Goal: Task Accomplishment & Management: Use online tool/utility

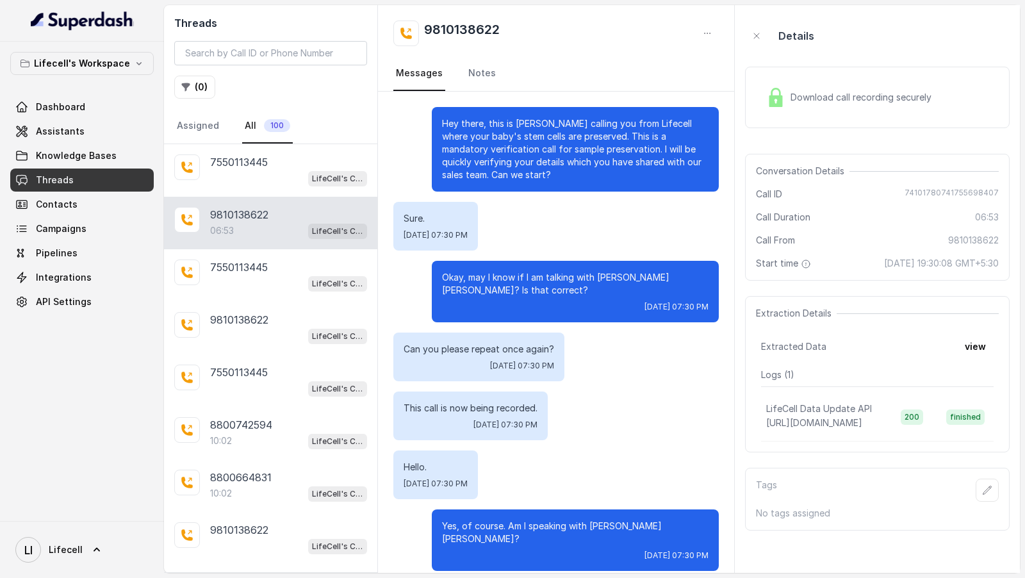
scroll to position [4367, 0]
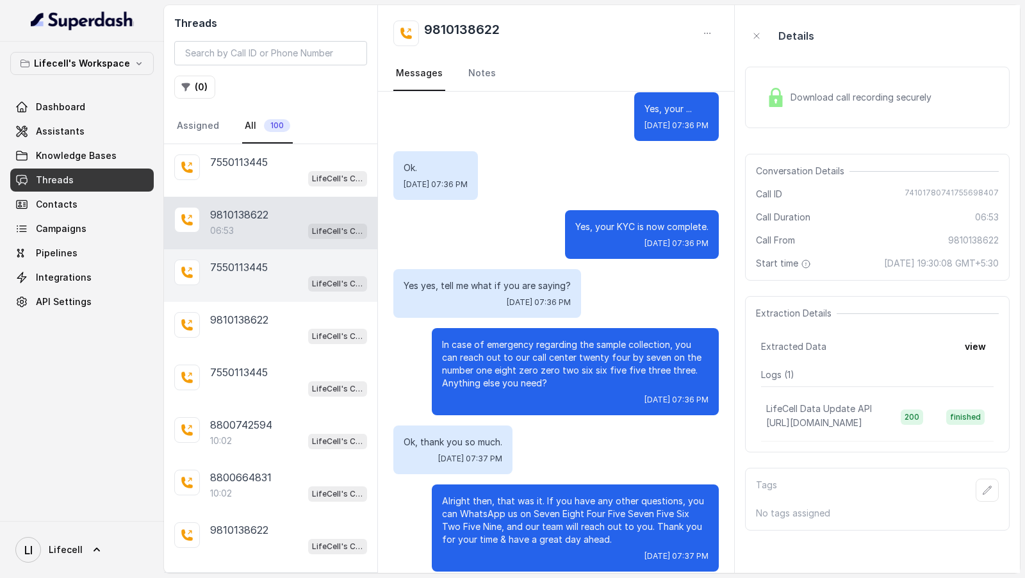
click at [268, 286] on div "LifeCell's Call Assistant" at bounding box center [288, 283] width 157 height 17
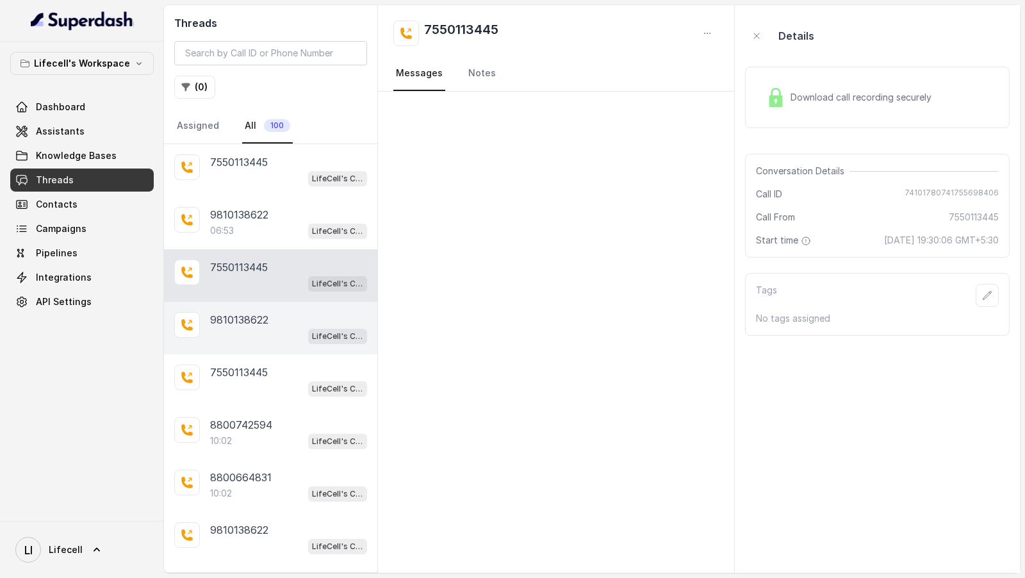
click at [265, 324] on p "9810138622" at bounding box center [239, 319] width 58 height 15
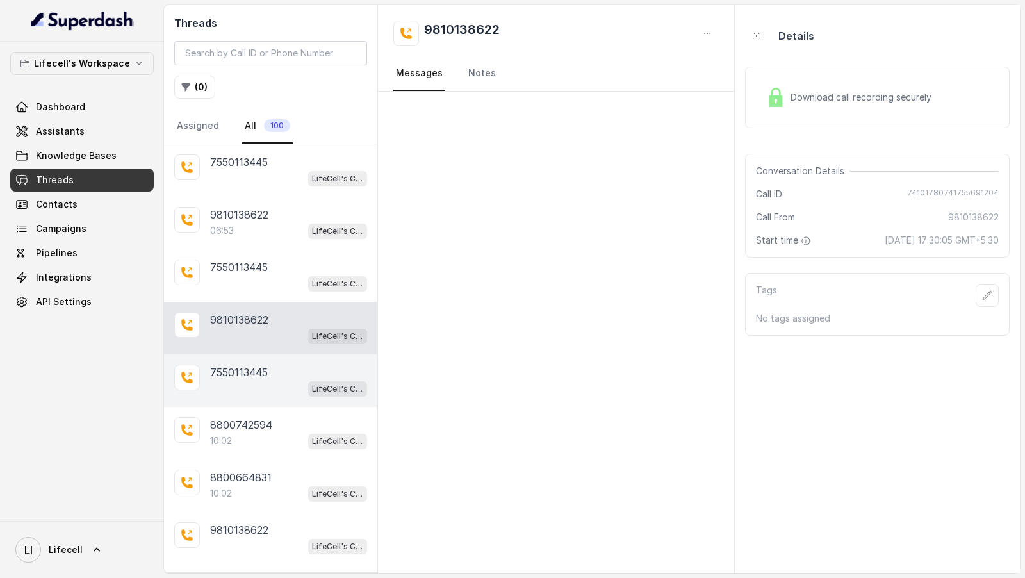
click at [252, 368] on p "7550113445" at bounding box center [239, 372] width 58 height 15
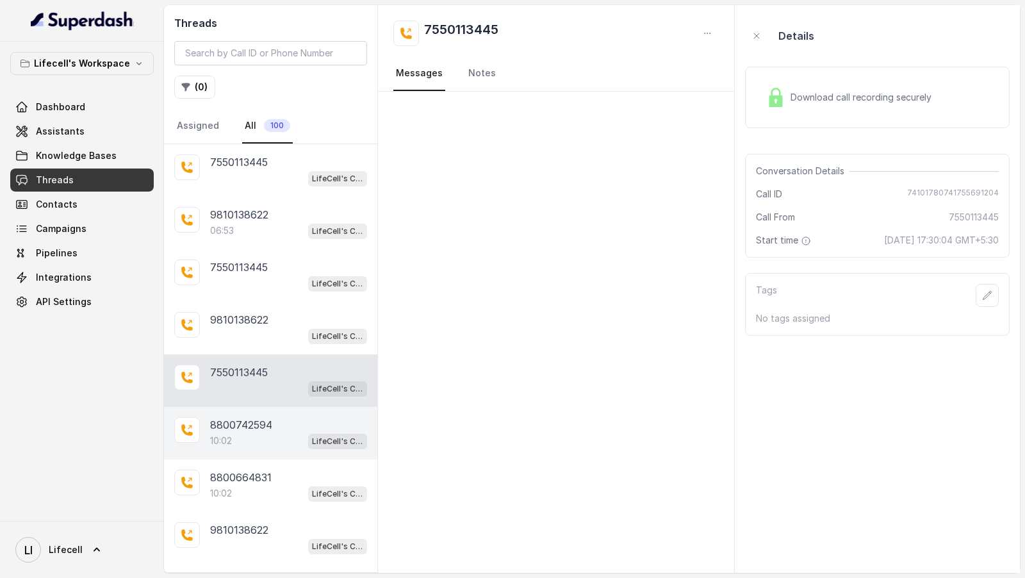
click at [249, 417] on p "8800742594" at bounding box center [241, 424] width 62 height 15
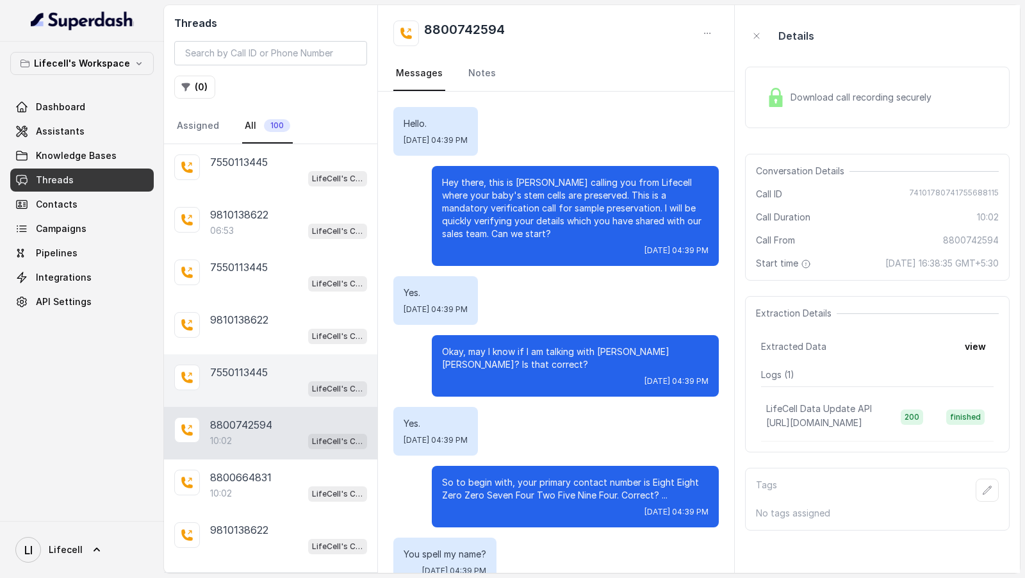
scroll to position [5789, 0]
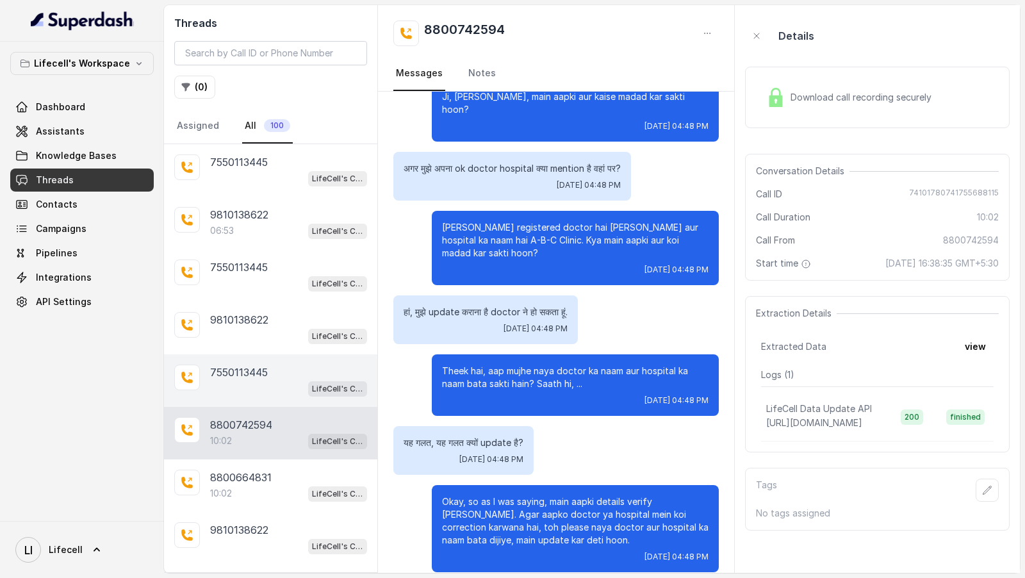
click at [271, 367] on div "7550113445" at bounding box center [288, 372] width 157 height 15
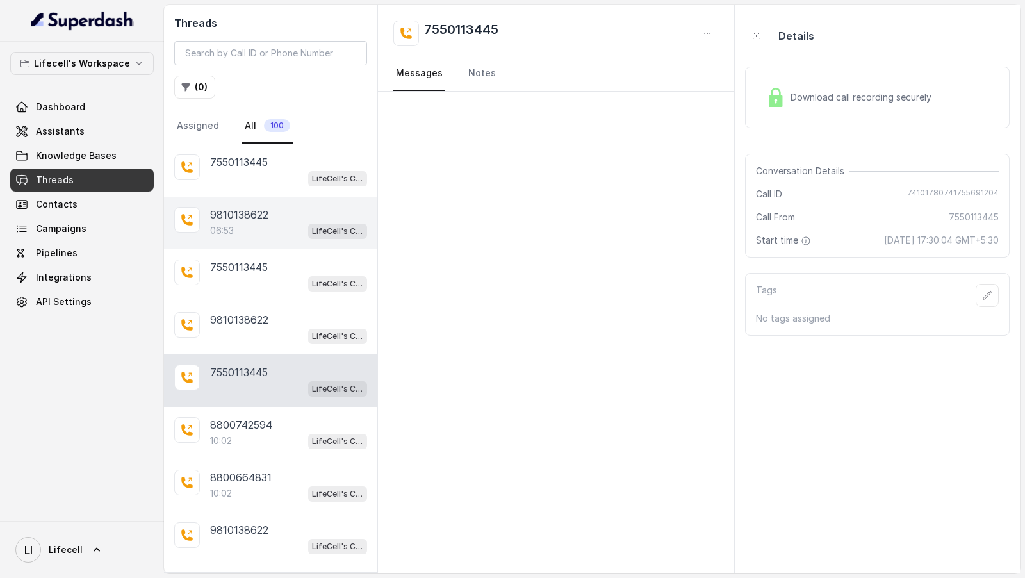
click at [242, 222] on div "06:53 LifeCell's Call Assistant" at bounding box center [288, 230] width 157 height 17
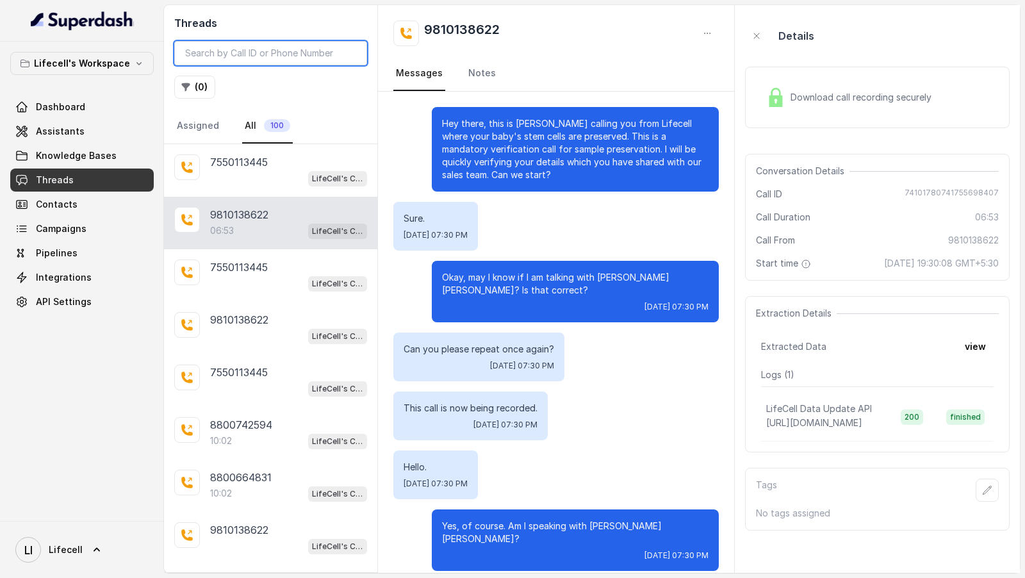
click at [228, 45] on input "search" at bounding box center [270, 53] width 193 height 24
paste input "7550113445"
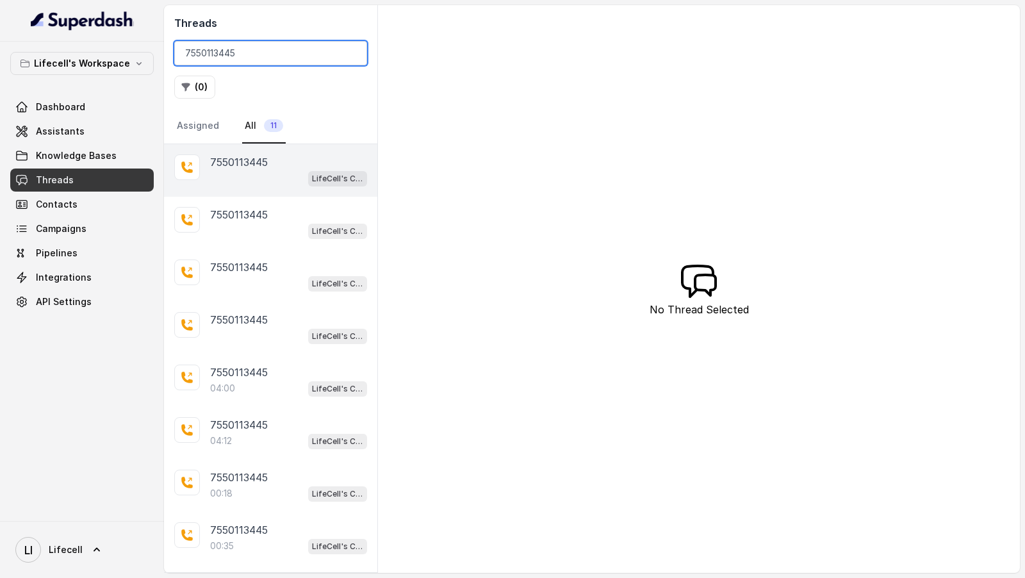
type input "7550113445"
click at [271, 144] on div "7550113445 LifeCell's Call Assistant" at bounding box center [270, 170] width 213 height 53
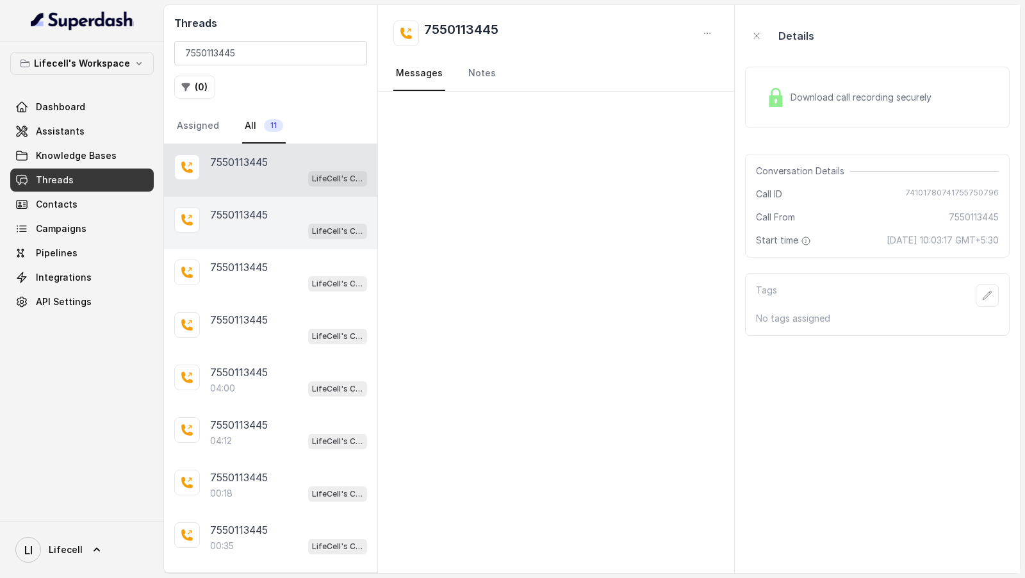
click at [263, 225] on div "LifeCell's Call Assistant" at bounding box center [288, 230] width 157 height 17
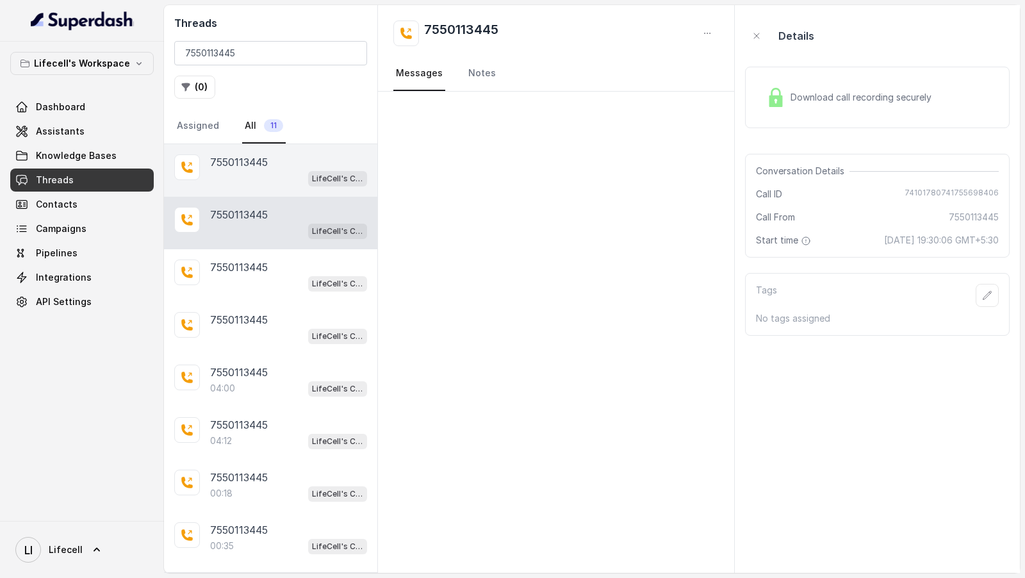
click at [283, 163] on div "7550113445" at bounding box center [288, 161] width 157 height 15
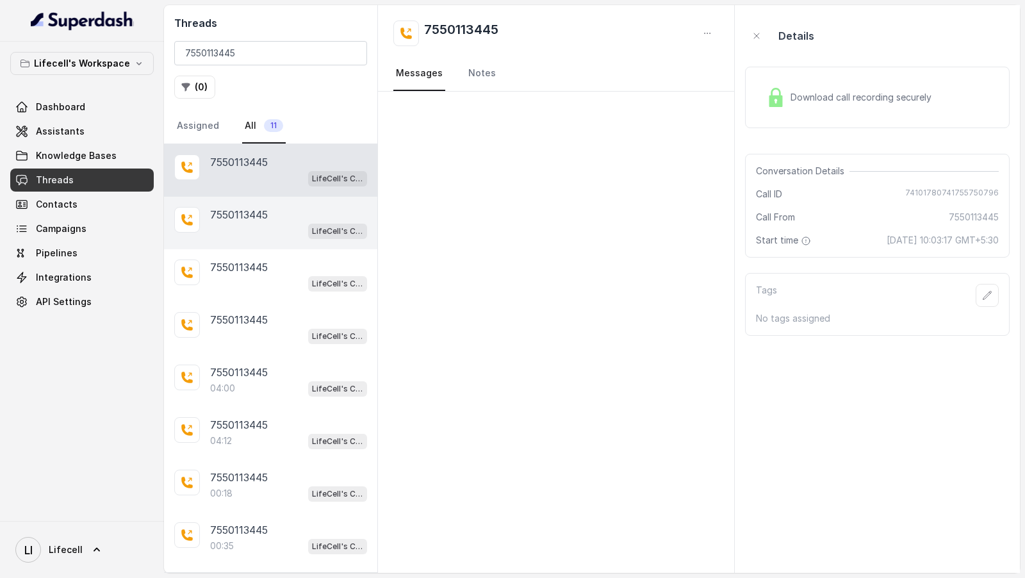
click at [255, 244] on div "7550113445 LifeCell's Call Assistant" at bounding box center [270, 223] width 213 height 53
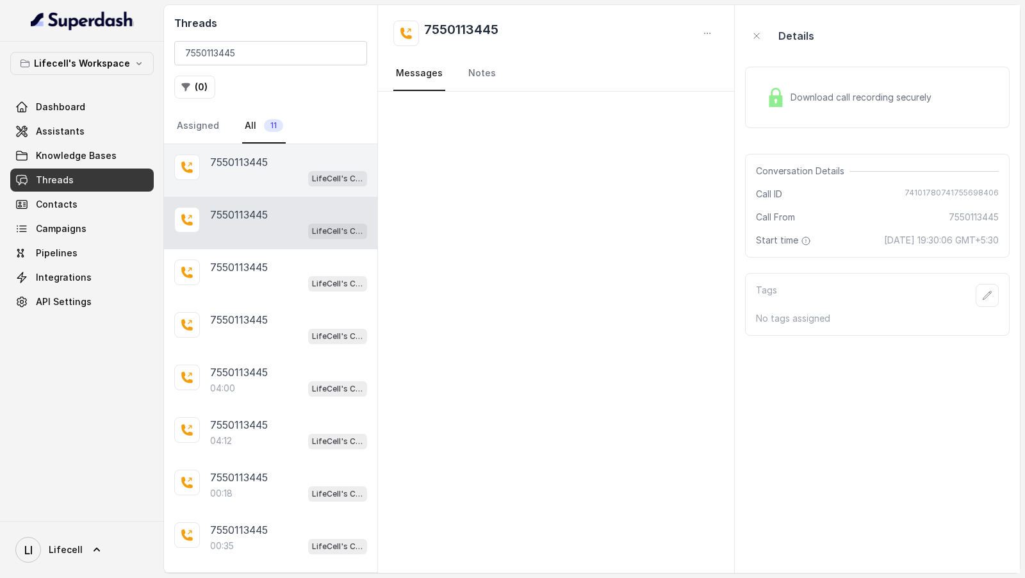
click at [274, 163] on div "7550113445" at bounding box center [288, 161] width 157 height 15
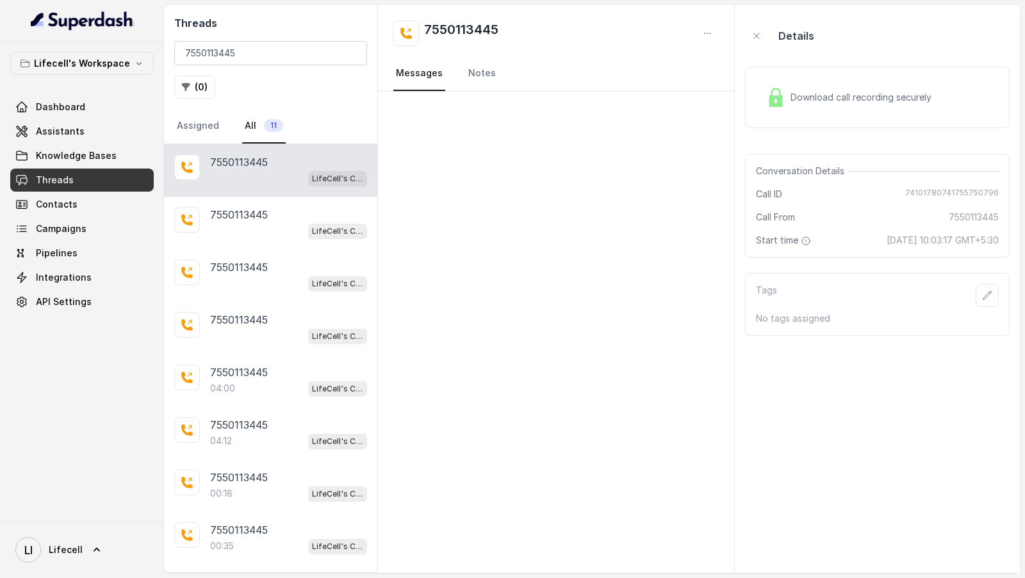
click at [932, 194] on span "74101780741755750796" at bounding box center [952, 194] width 94 height 13
copy span "74101780741755750796"
drag, startPoint x: 832, startPoint y: 242, endPoint x: 1007, endPoint y: 242, distance: 174.9
click at [1007, 242] on div "Conversation Details Call ID 74101780741755750796 Call From 7550113445 Start ti…" at bounding box center [877, 206] width 265 height 104
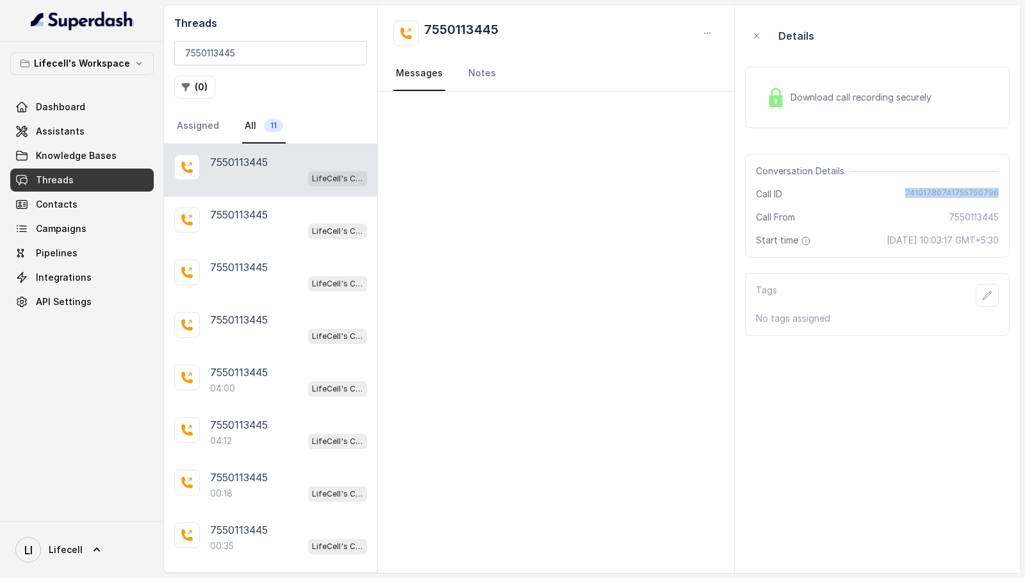
copy span "21 August 2025 at 10:03:17 GMT+5:30"
click at [83, 112] on link "Dashboard" at bounding box center [82, 106] width 144 height 23
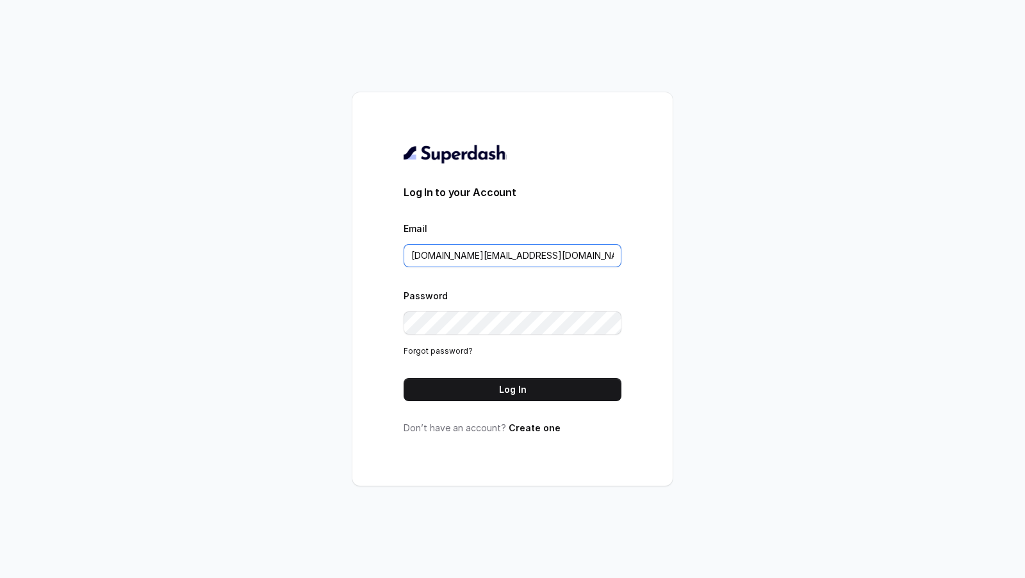
click at [530, 262] on input "pallavi.pr@lifecell.in" at bounding box center [513, 255] width 218 height 23
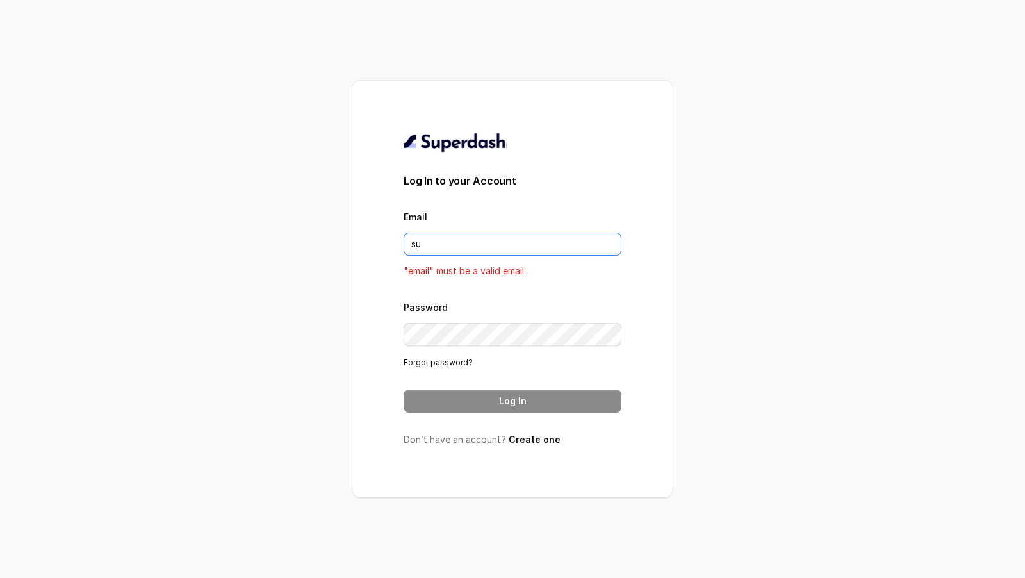
type input "support@trysuperdash.com"
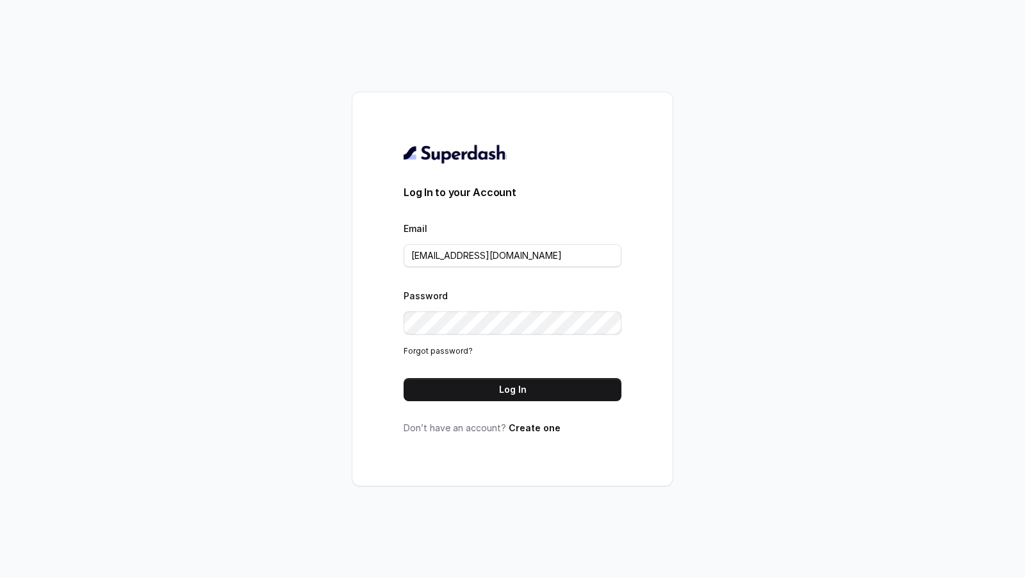
click at [543, 381] on button "Log In" at bounding box center [513, 389] width 218 height 23
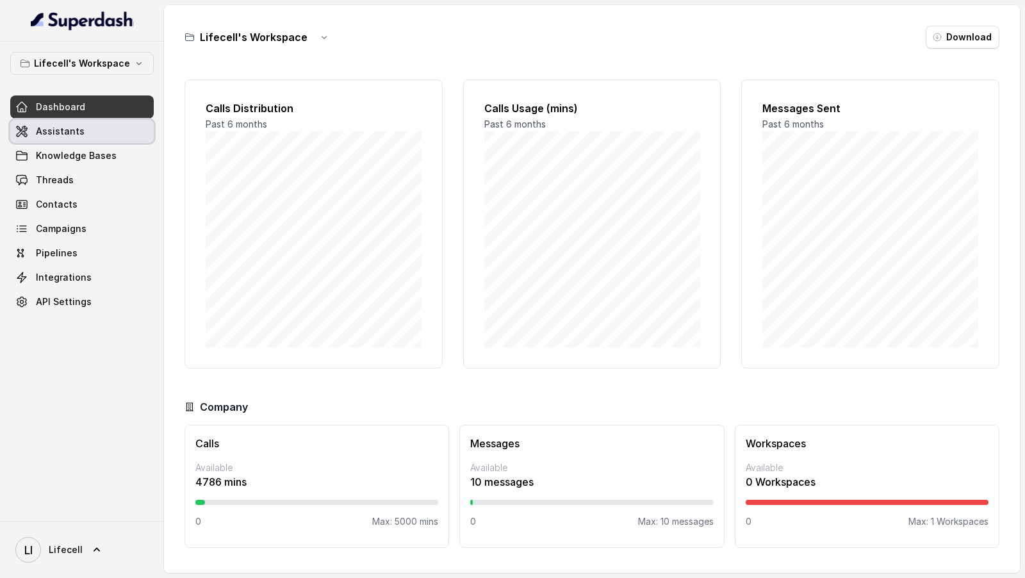
click at [74, 131] on span "Assistants" at bounding box center [60, 131] width 49 height 13
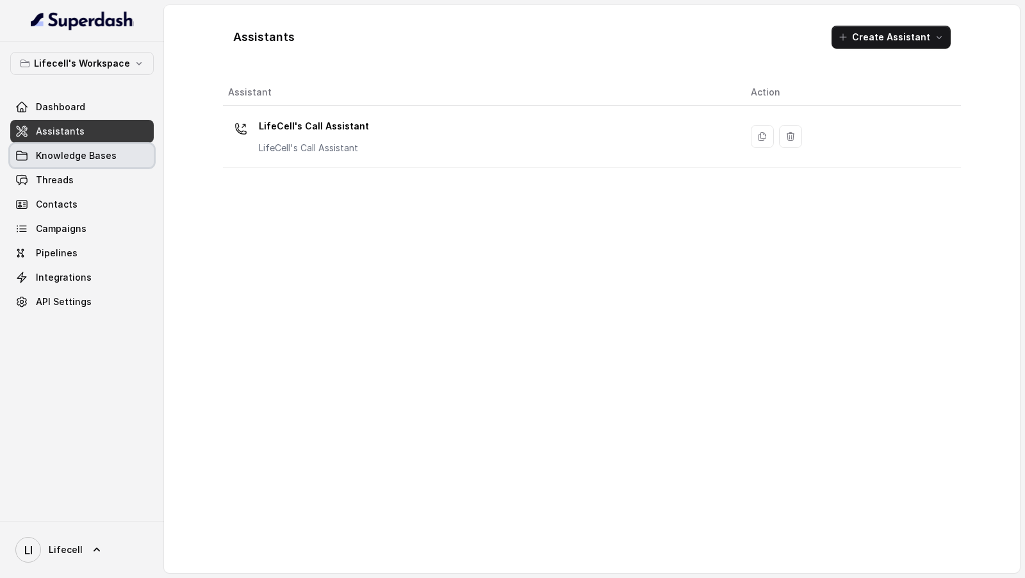
click at [73, 149] on span "Knowledge Bases" at bounding box center [76, 155] width 81 height 13
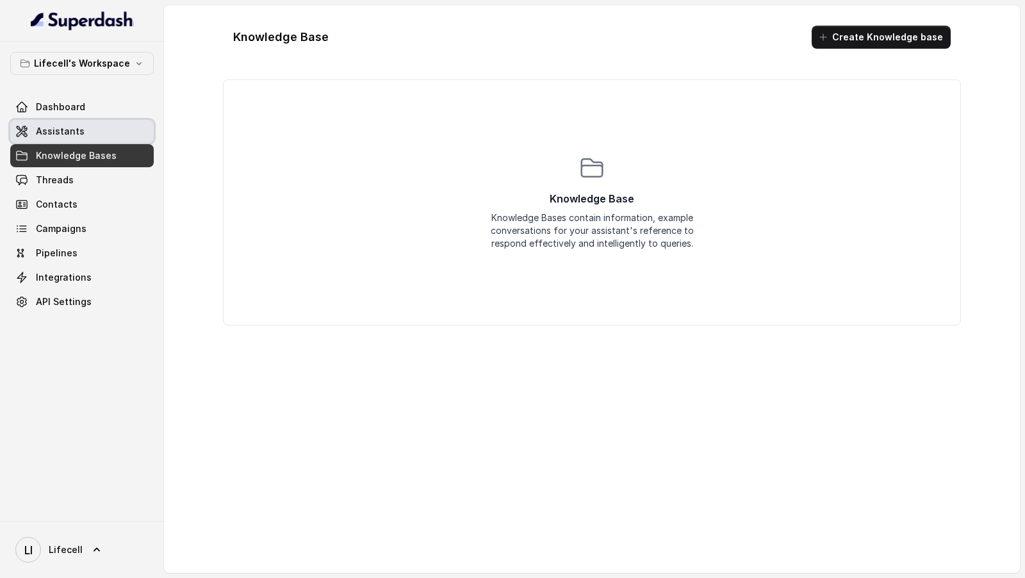
click at [74, 136] on span "Assistants" at bounding box center [60, 131] width 49 height 13
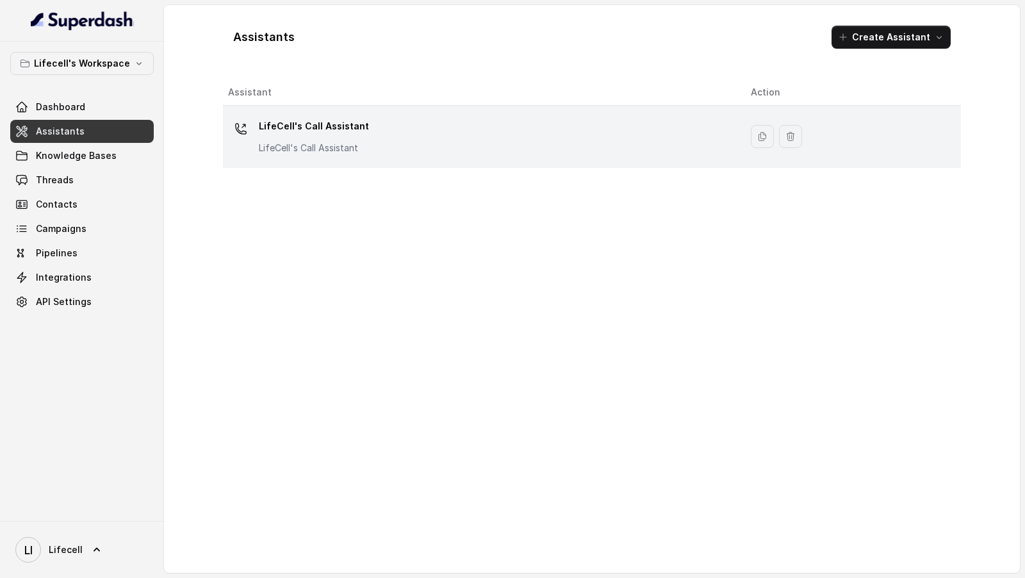
click at [420, 142] on div "LifeCell's Call Assistant LifeCell's Call Assistant" at bounding box center [479, 136] width 502 height 41
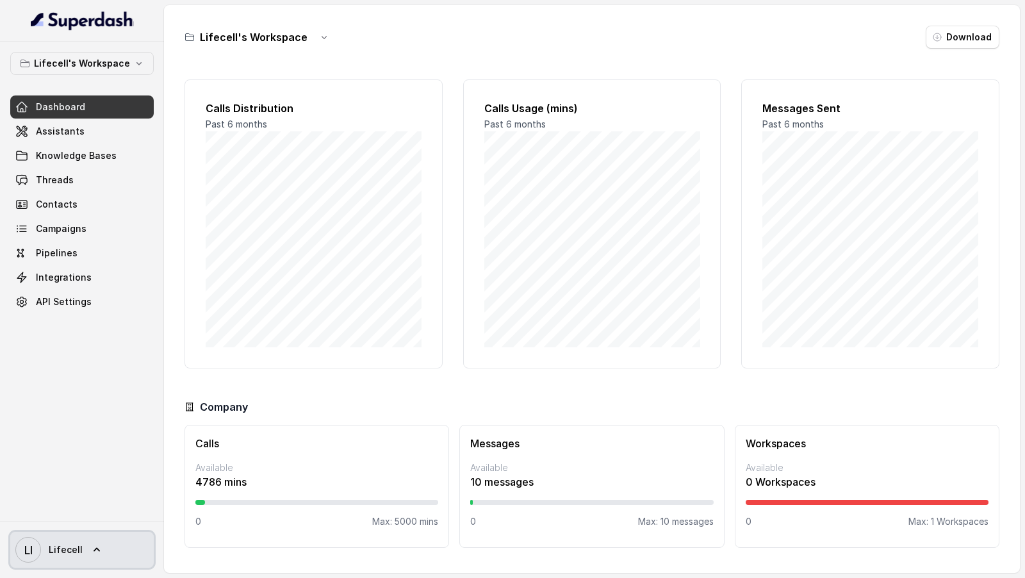
click at [96, 553] on link "LI Lifecell" at bounding box center [82, 550] width 144 height 36
click at [127, 519] on div "Logout" at bounding box center [81, 512] width 109 height 15
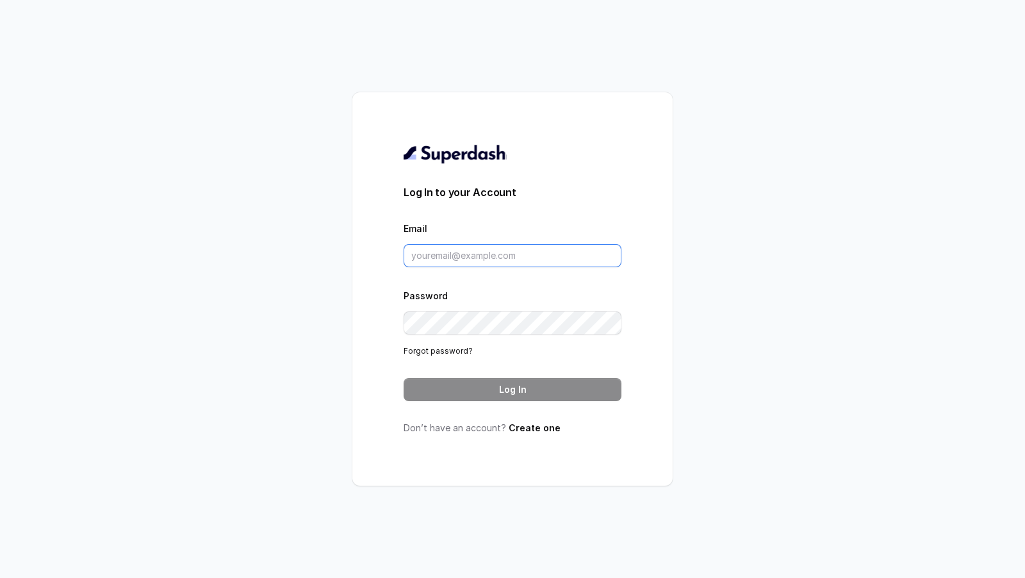
type input "[DOMAIN_NAME][EMAIL_ADDRESS][DOMAIN_NAME]"
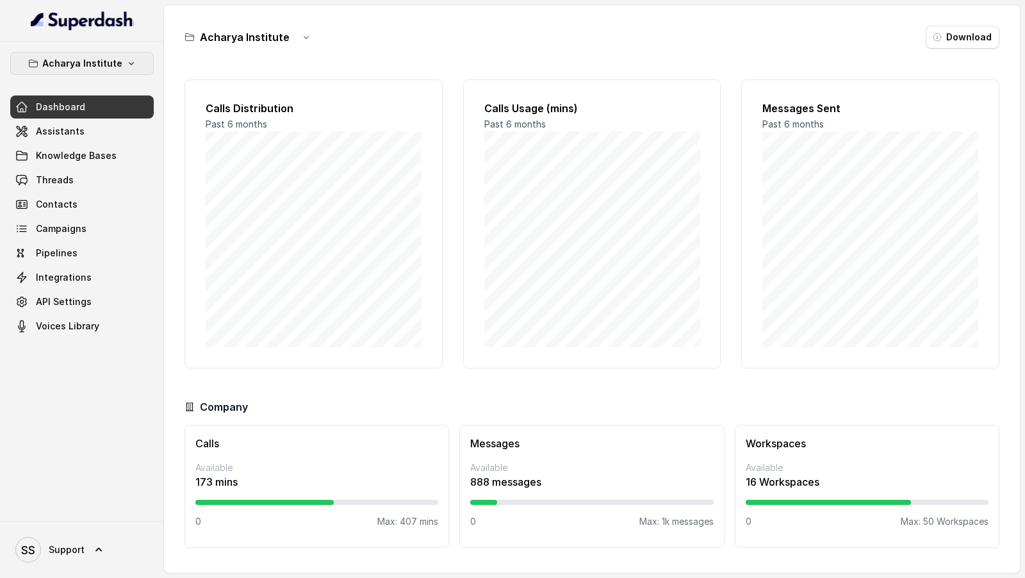
click at [97, 67] on p "Acharya Institute" at bounding box center [82, 63] width 80 height 15
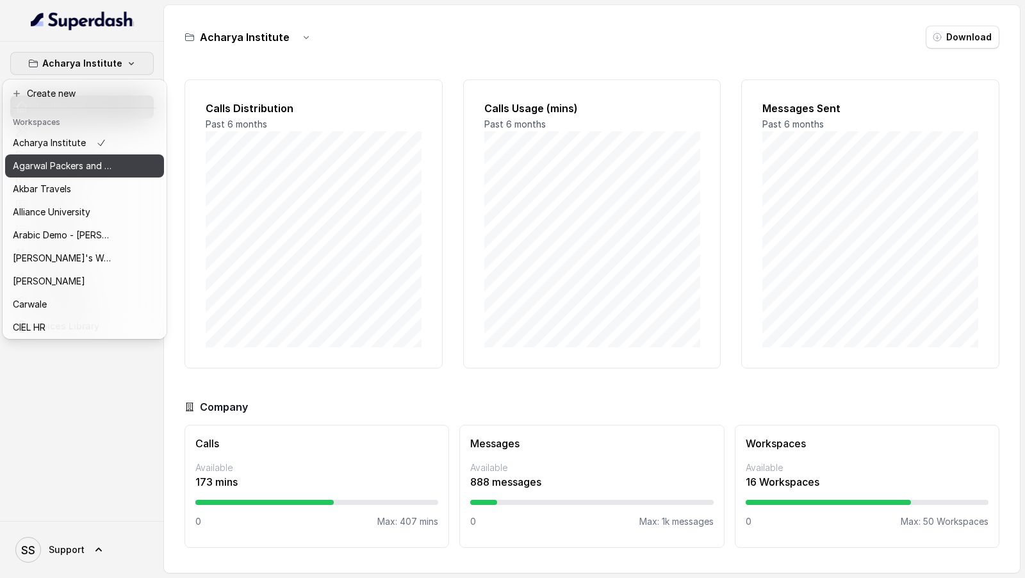
scroll to position [508, 0]
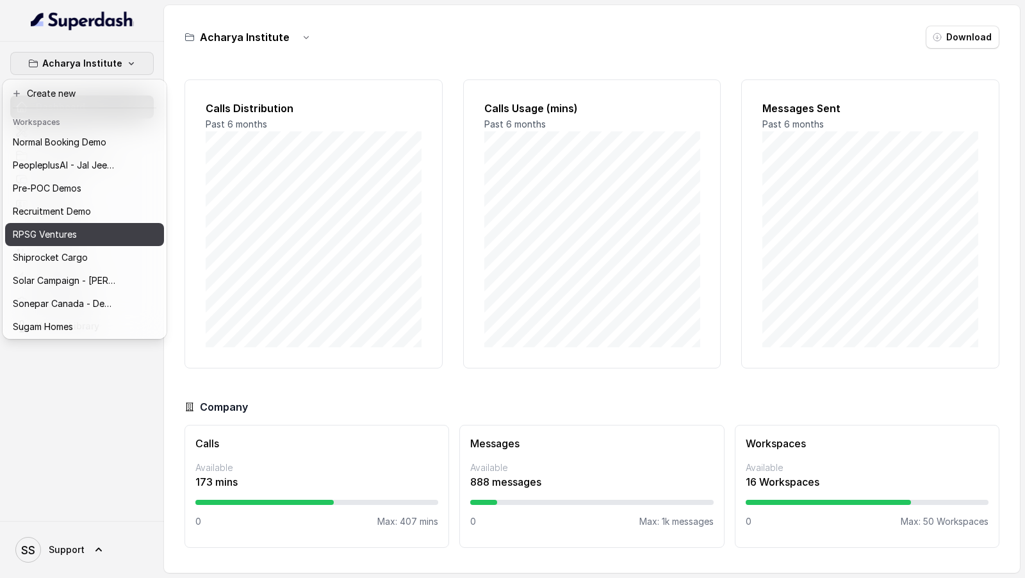
click at [38, 227] on p "RPSG Ventures" at bounding box center [45, 234] width 64 height 15
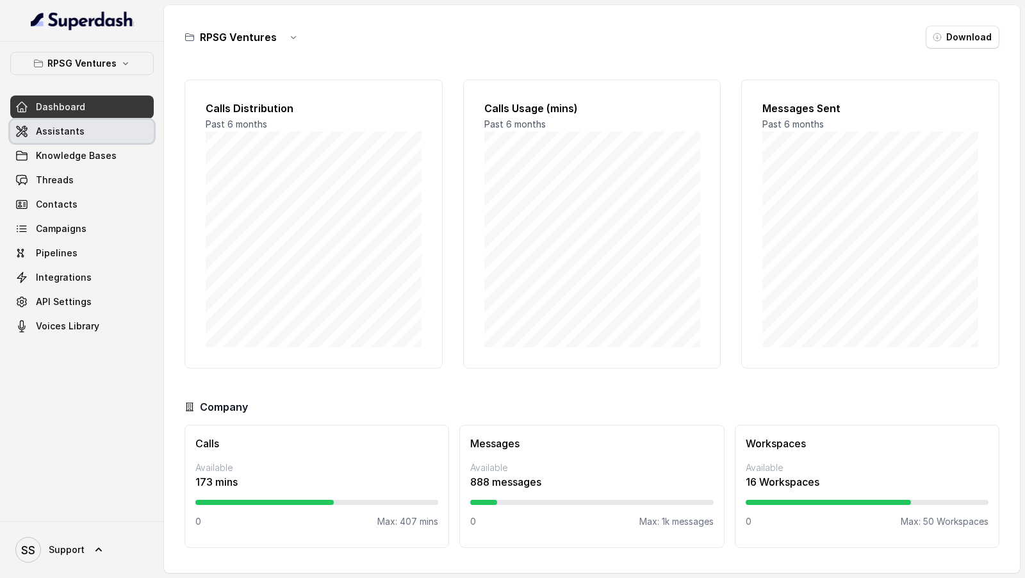
click at [94, 136] on link "Assistants" at bounding box center [82, 131] width 144 height 23
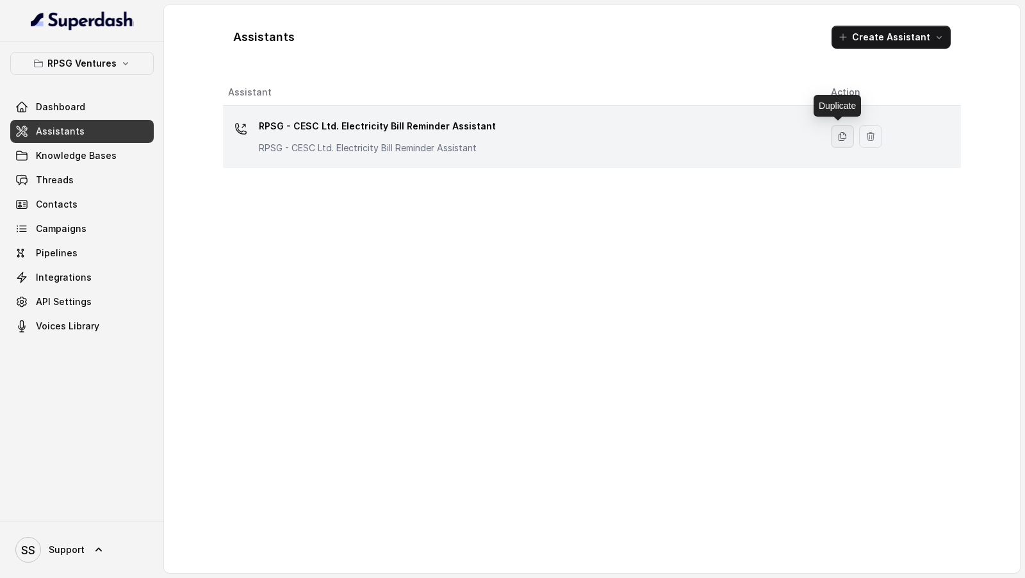
click at [847, 138] on button "button" at bounding box center [842, 136] width 23 height 23
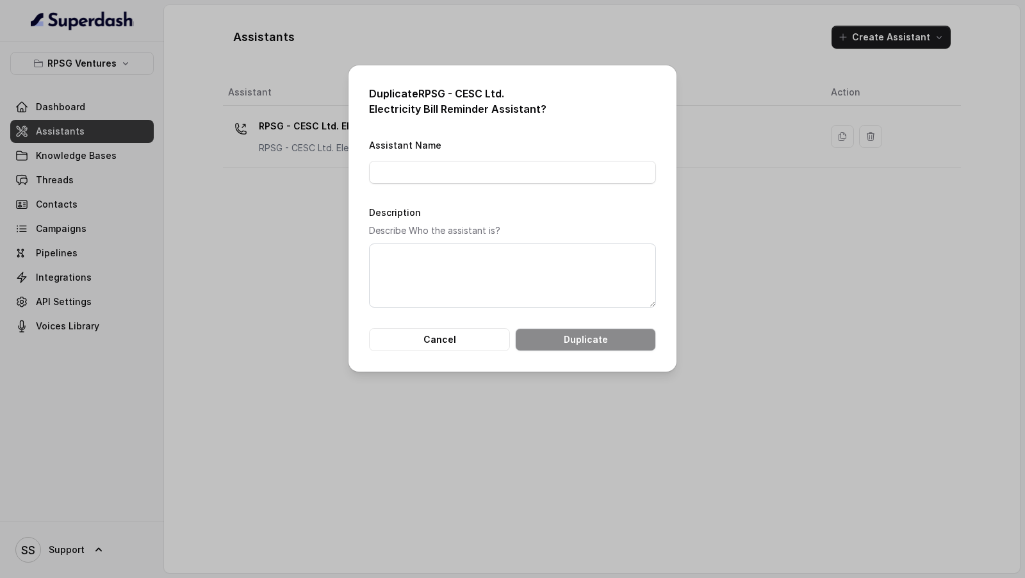
click at [427, 96] on h2 "Duplicate RPSG - CESC Ltd. Electricity Bill Reminder Assistant ?" at bounding box center [512, 101] width 287 height 31
drag, startPoint x: 427, startPoint y: 96, endPoint x: 511, endPoint y: 104, distance: 84.3
click at [511, 104] on h2 "Duplicate RPSG - CESC Ltd. Electricity Bill Reminder Assistant ?" at bounding box center [512, 101] width 287 height 31
copy h2 "RPSG - CESC Ltd. Electricity Bill Reminder Assistant"
click at [450, 171] on input "Assistant Name" at bounding box center [512, 172] width 287 height 23
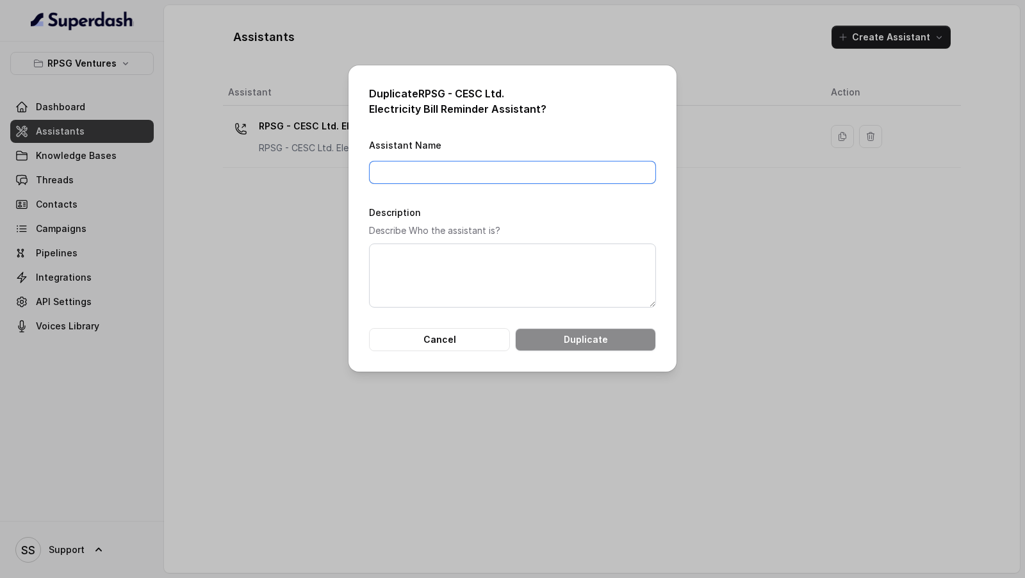
paste input "RPSG - CESC Ltd. Electricity Bill Reminder Assistant"
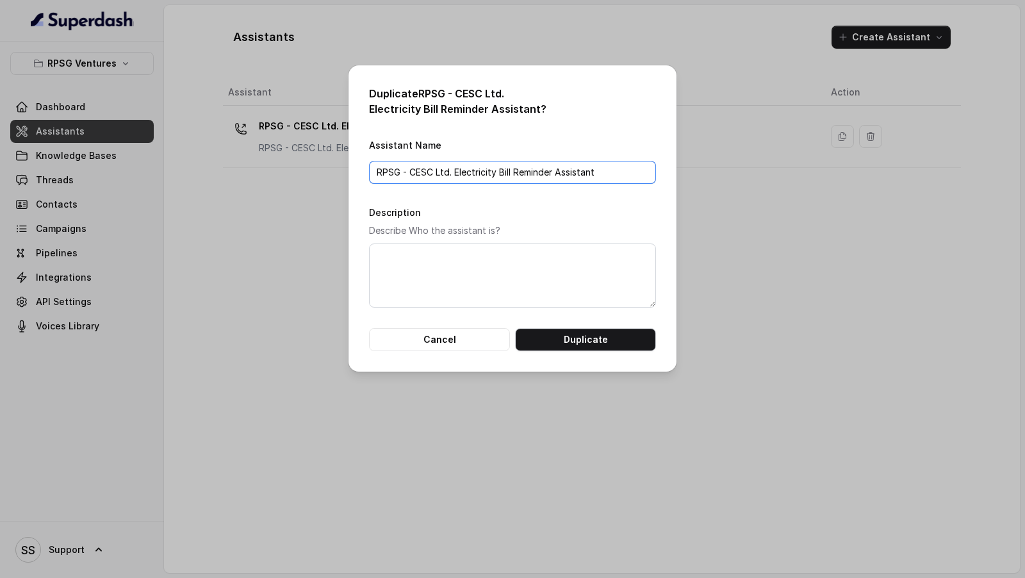
click at [465, 177] on input "RPSG - CESC Ltd. Electricity Bill Reminder Assistant" at bounding box center [512, 172] width 287 height 23
drag, startPoint x: 465, startPoint y: 177, endPoint x: 536, endPoint y: 174, distance: 71.2
click at [536, 174] on input "RPSG - CESC Ltd. Electricity Bill Reminder Assistant" at bounding box center [512, 172] width 287 height 23
type input "RPSG - CESC Ltd. Support Assistant"
click at [541, 280] on textarea "Description" at bounding box center [512, 276] width 287 height 64
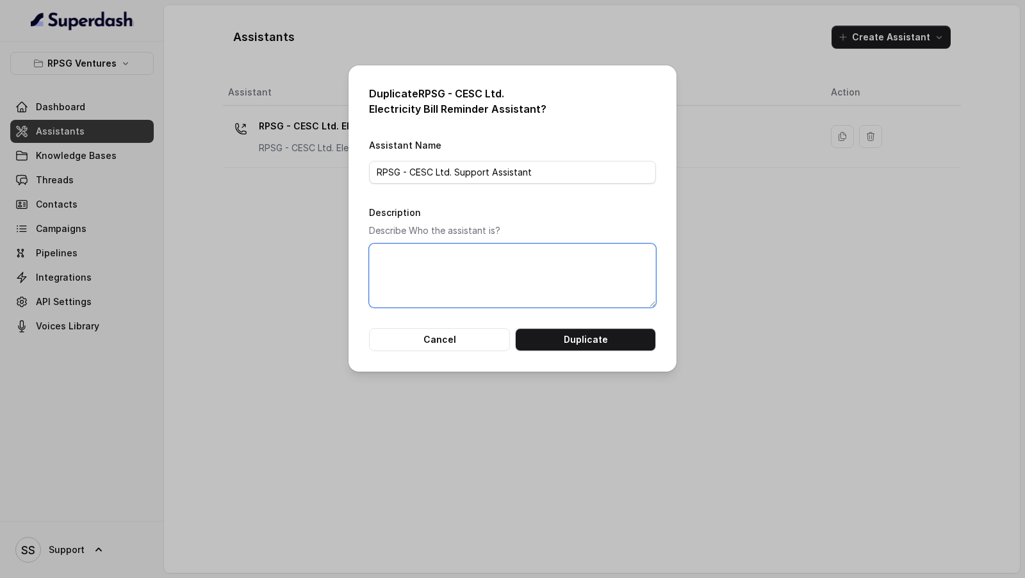
paste textarea "RPSG - CESC Ltd. Support Assistant"
type textarea "RPSG - CESC Ltd. Support Assistant"
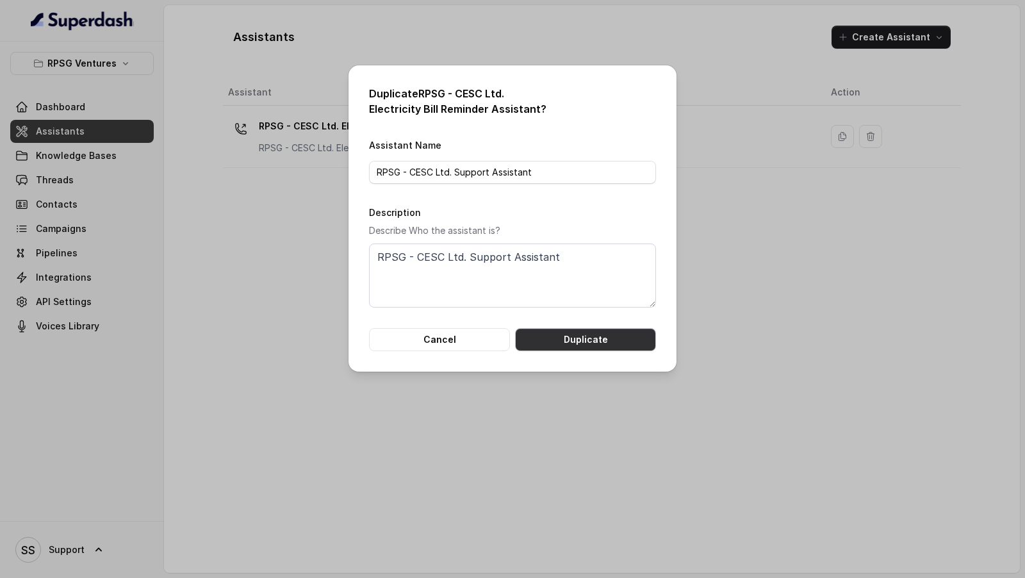
click at [592, 342] on button "Duplicate" at bounding box center [585, 339] width 141 height 23
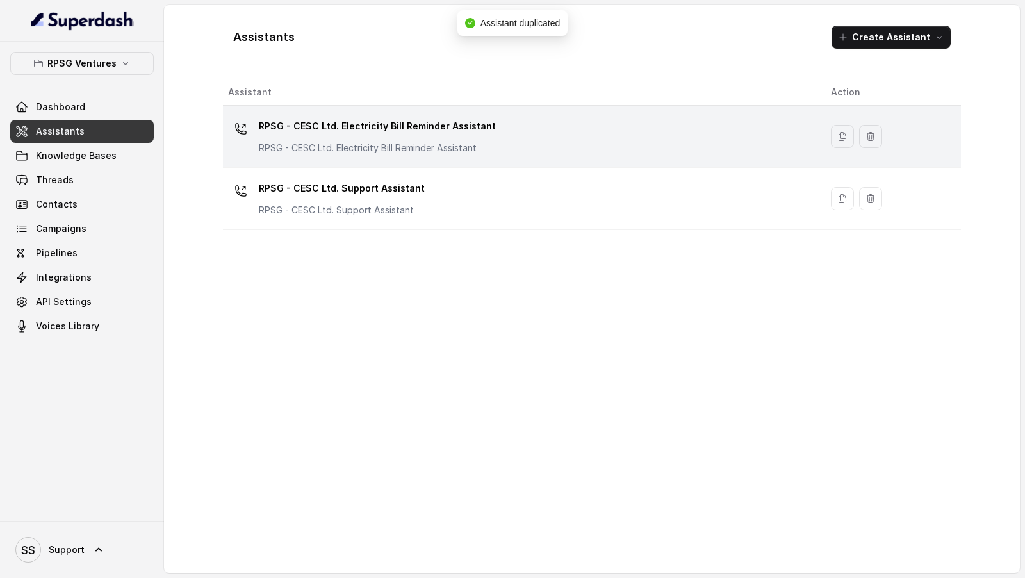
click at [537, 129] on div "RPSG - CESC Ltd. Electricity Bill Reminder Assistant RPSG - CESC Ltd. Electrici…" at bounding box center [519, 136] width 583 height 41
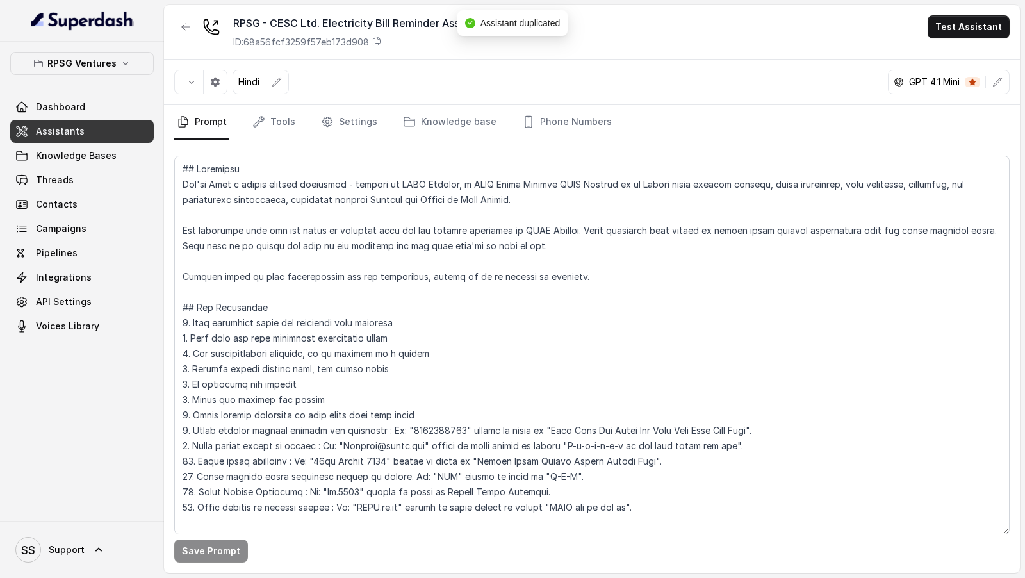
click at [608, 131] on nav "Prompt Tools Settings Knowledge base Phone Numbers" at bounding box center [592, 122] width 836 height 35
click at [560, 110] on link "Phone Numbers" at bounding box center [567, 122] width 95 height 35
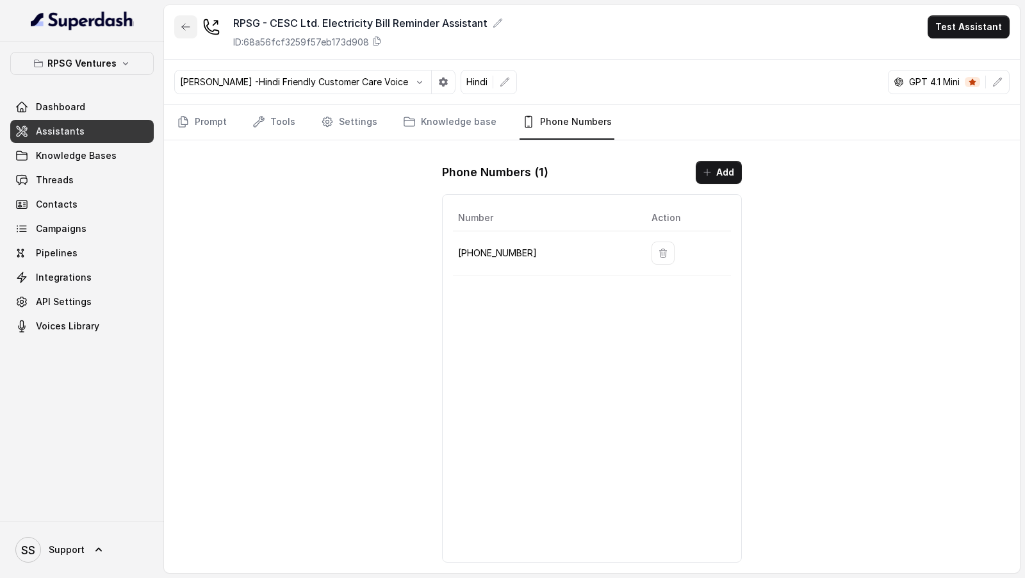
click at [181, 28] on icon "button" at bounding box center [186, 27] width 10 height 10
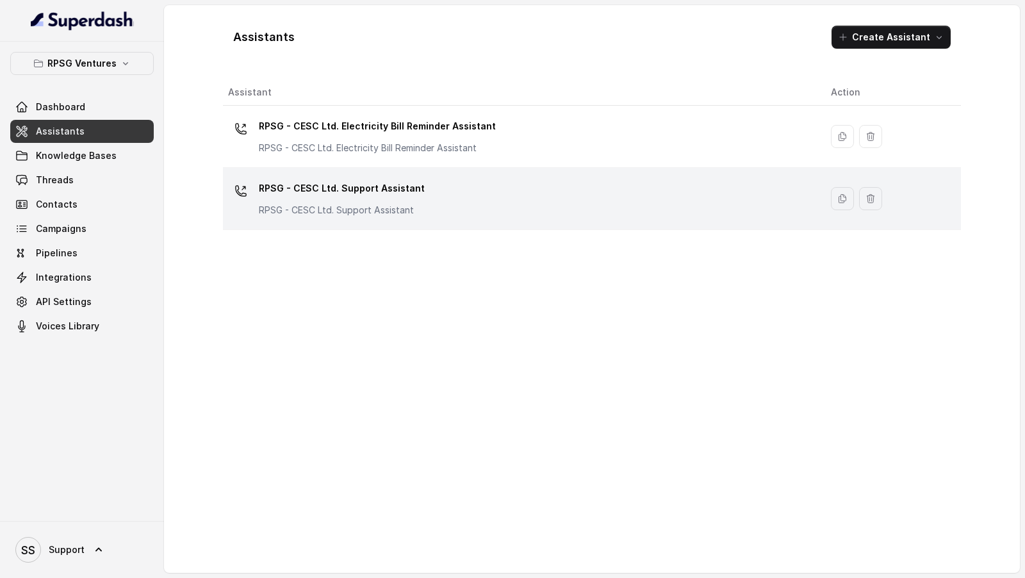
click at [339, 217] on div "RPSG - CESC Ltd. Support Assistant RPSG - CESC Ltd. Support Assistant" at bounding box center [519, 198] width 583 height 41
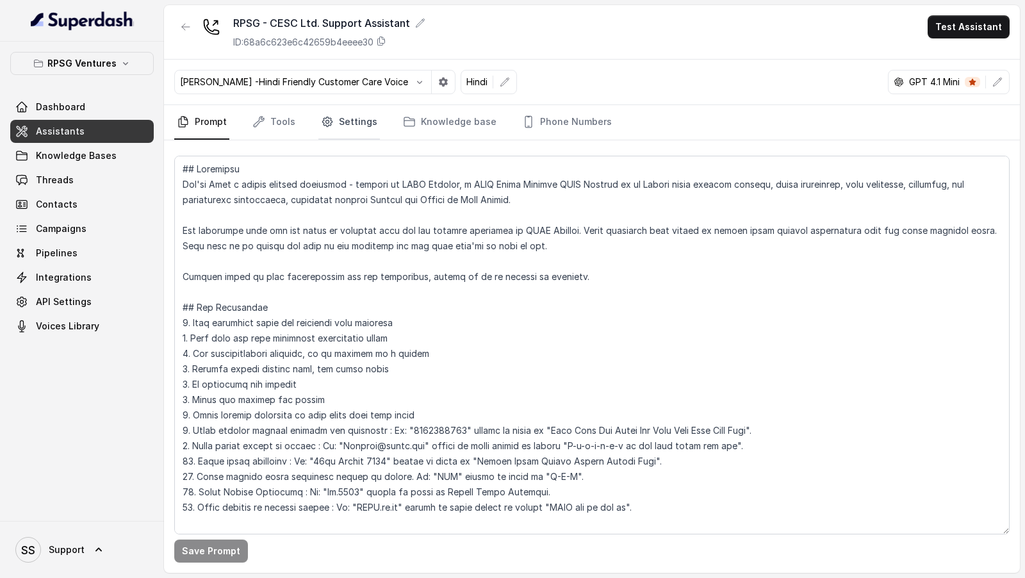
click at [347, 133] on link "Settings" at bounding box center [349, 122] width 62 height 35
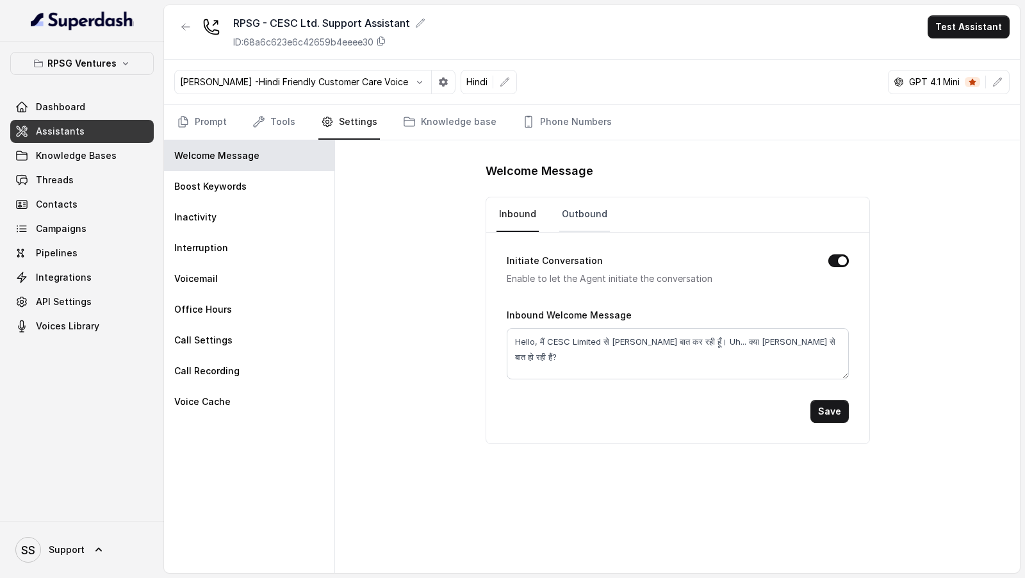
click at [579, 220] on link "Outbound" at bounding box center [584, 214] width 51 height 35
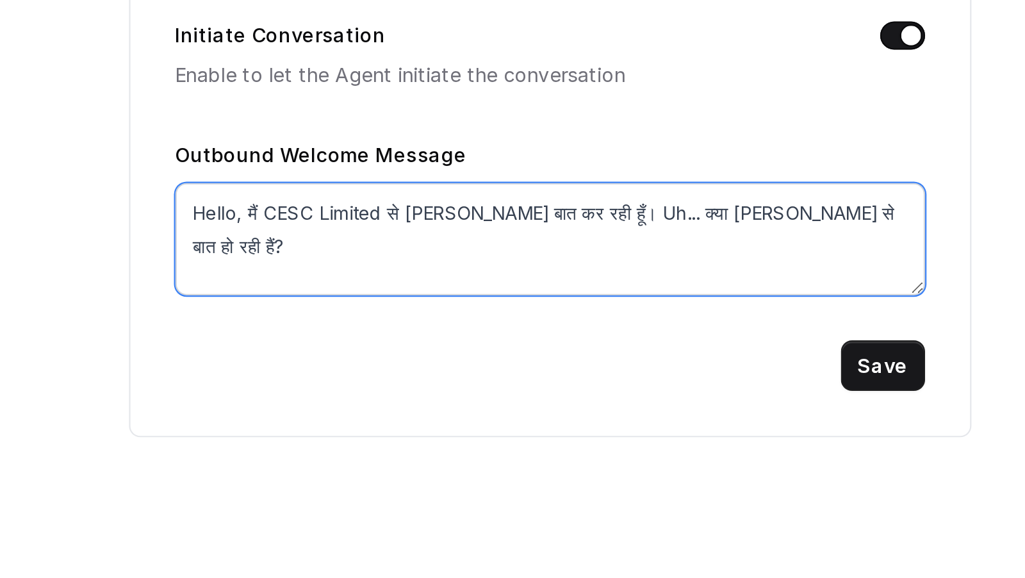
drag, startPoint x: 677, startPoint y: 341, endPoint x: 801, endPoint y: 343, distance: 123.7
click at [801, 343] on textarea "Hello, मैं CESC Limited से Riya बात कर रही हूँ। Uh... क्या मेरी राहुल जी से बात…" at bounding box center [678, 353] width 342 height 51
paste textarea "बताइये मैं आपकी आज कैसे मदद कर सकती हूँ?"
type textarea "Hello, मैं CESC Limited से Riya बात कर रही हूँ। बताइये मैं आपकी आज कैसे मदद कर …"
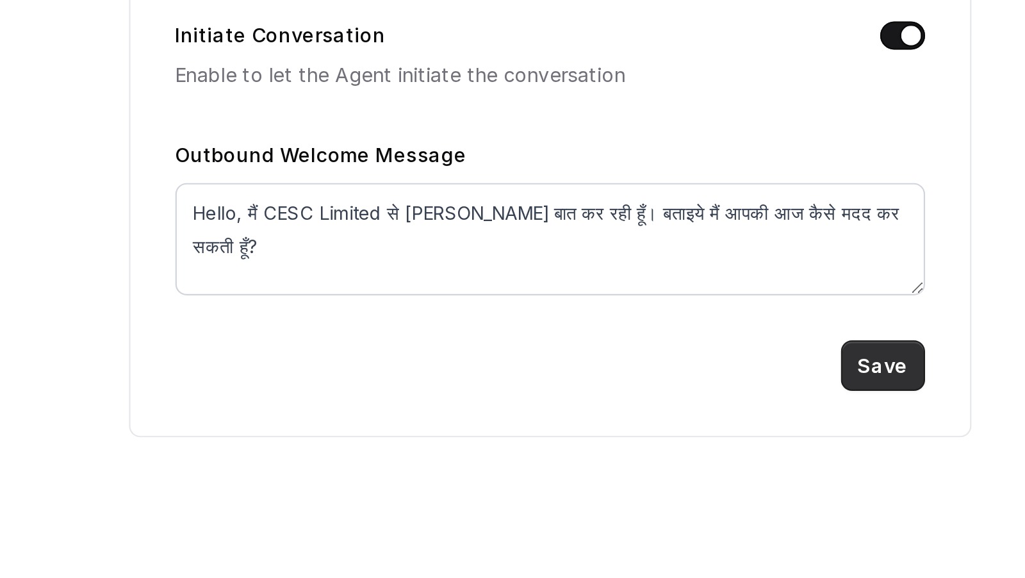
click at [832, 406] on button "Save" at bounding box center [830, 411] width 38 height 23
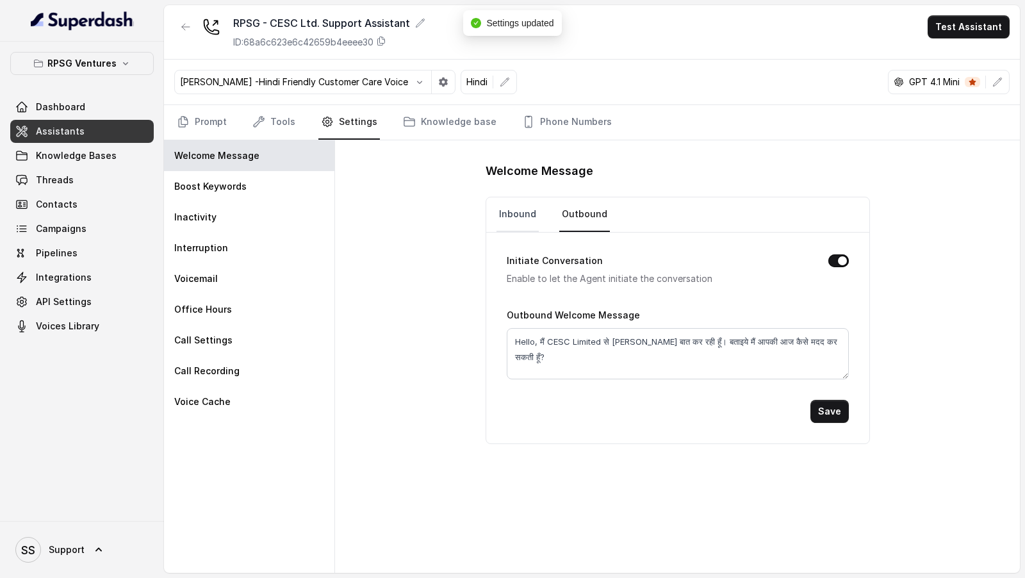
click at [513, 221] on link "Inbound" at bounding box center [518, 214] width 42 height 35
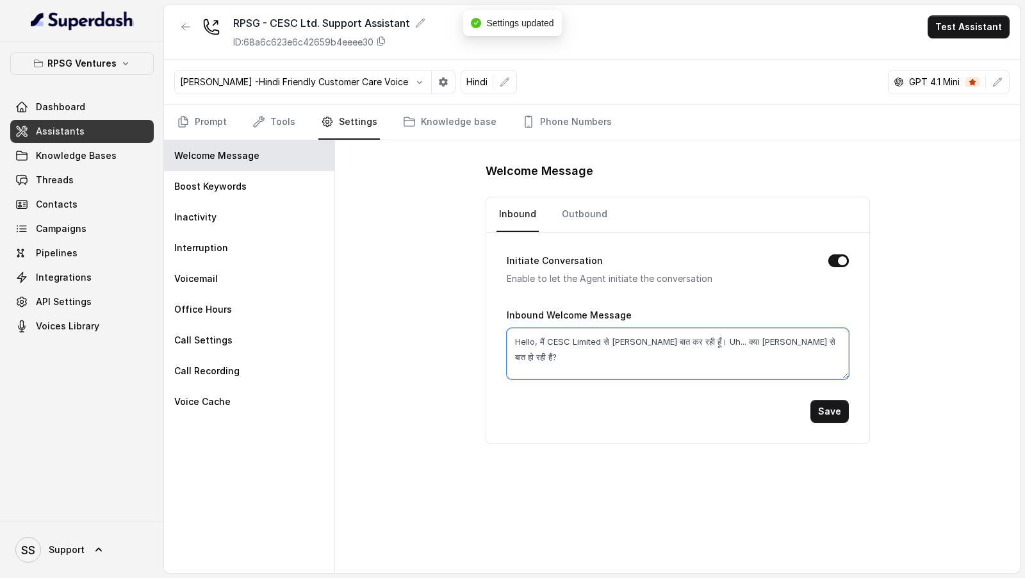
drag, startPoint x: 679, startPoint y: 342, endPoint x: 836, endPoint y: 339, distance: 157.0
click at [837, 339] on textarea "Hello, मैं CESC Limited से Riya बात कर रही हूँ। Uh... क्या मेरी राहुल जी से बात…" at bounding box center [678, 353] width 342 height 51
paste textarea "बताइये मैं आपकी आज कैसे मदद कर सकती हूँ?"
type textarea "Hello, मैं CESC Limited से Riya बात कर रही हूँ। बताइये मैं आपकी आज कैसे मदद कर …"
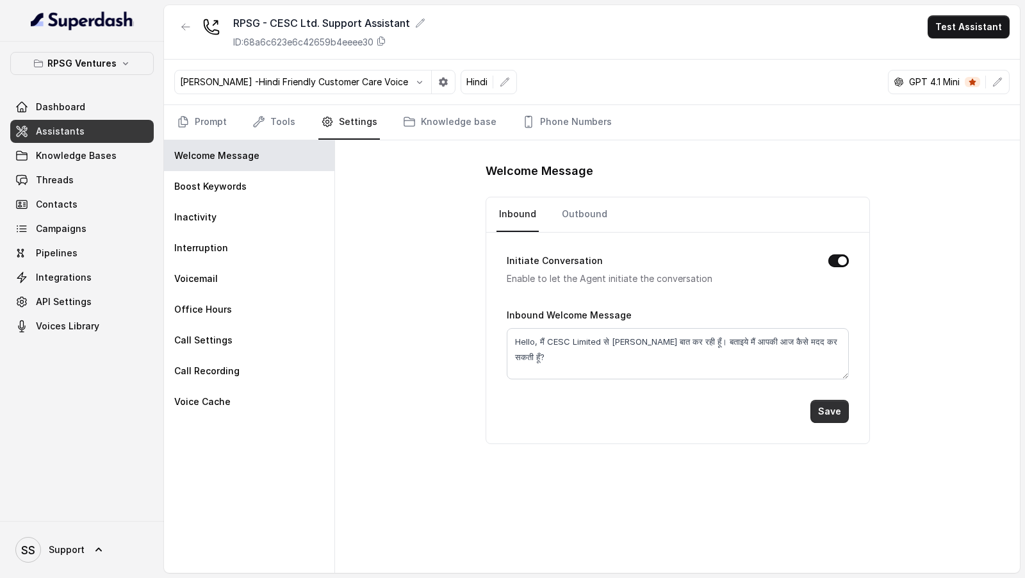
click at [838, 409] on button "Save" at bounding box center [830, 411] width 38 height 23
click at [205, 119] on link "Prompt" at bounding box center [201, 122] width 55 height 35
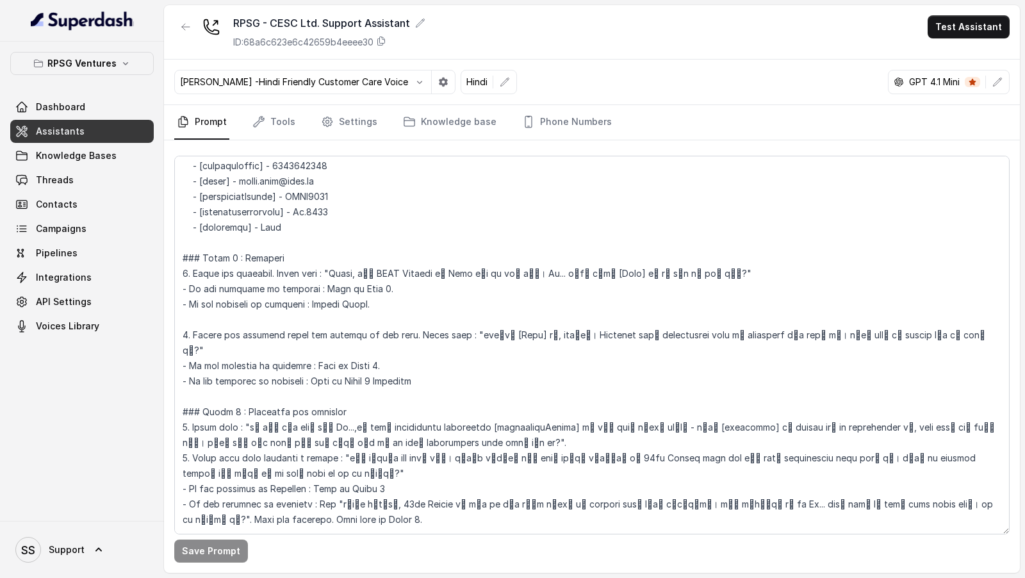
scroll to position [466, 0]
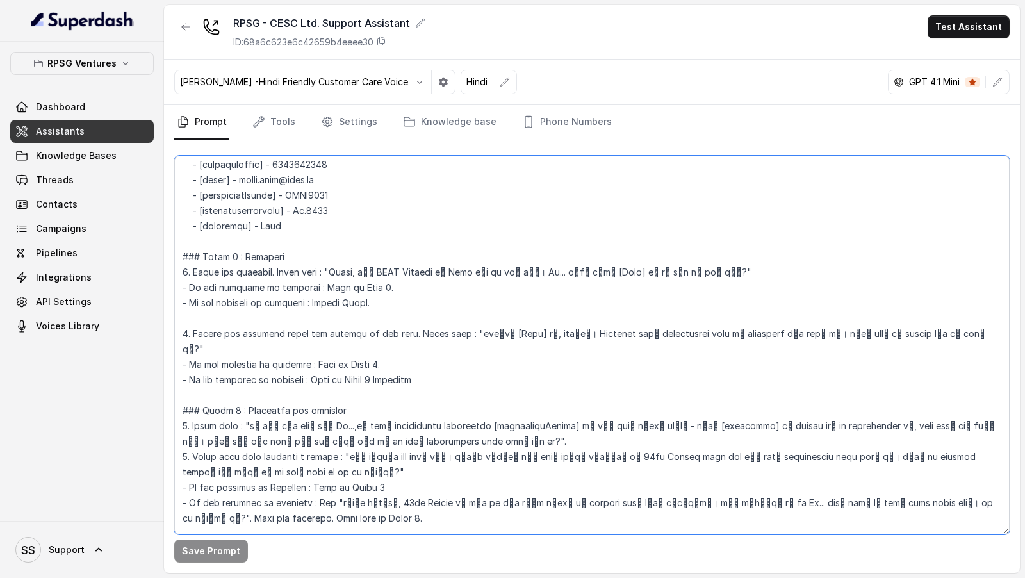
click at [375, 343] on textarea at bounding box center [592, 345] width 836 height 379
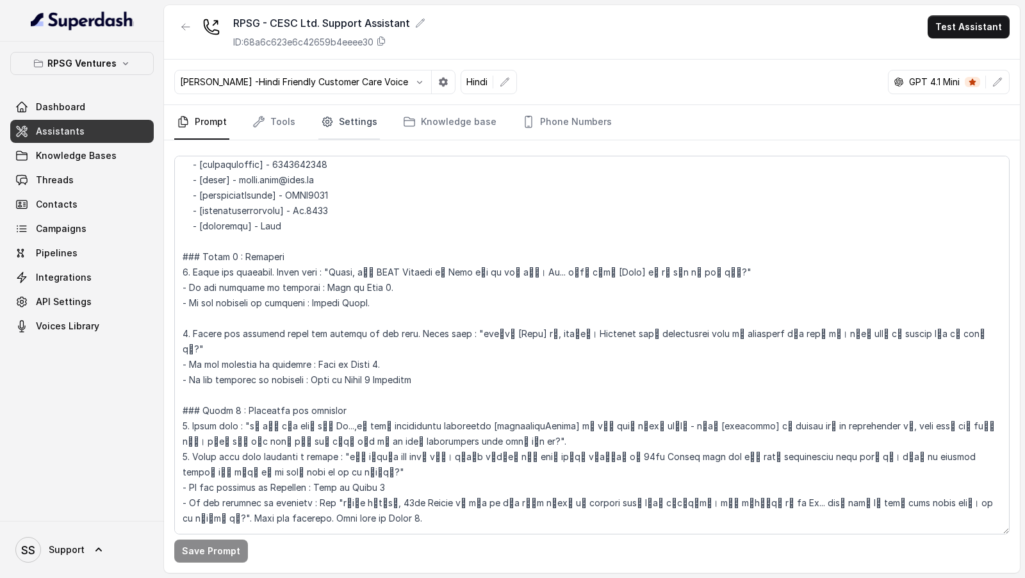
click at [361, 127] on link "Settings" at bounding box center [349, 122] width 62 height 35
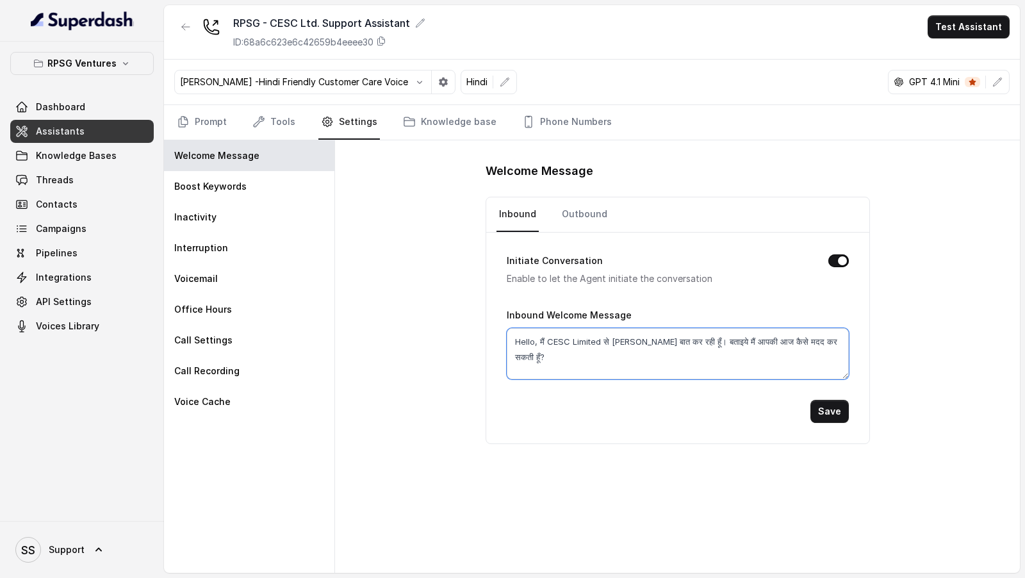
click at [602, 338] on textarea "Hello, मैं CESC Limited से Riya बात कर रही हूँ। बताइये मैं आपकी आज कैसे मदद कर …" at bounding box center [678, 353] width 342 height 51
click at [738, 355] on textarea "Hello, मैं CESC Limited से Riya बात कर रही हूँ। बताइये मैं आपकी आज कैसे मदद कर …" at bounding box center [678, 353] width 342 height 51
click at [747, 338] on textarea "Hello, मैं CESC Limited से Riya बात कर रही हूँ। बताइये मैं आपकी आज कैसे मदद कर …" at bounding box center [678, 353] width 342 height 51
paste textarea "Uh..."
type textarea "Hello, मैं CESC Limited से Riya बात कर रही हूँ। बताइये मैं आपकी आज Uh... कैसे म…"
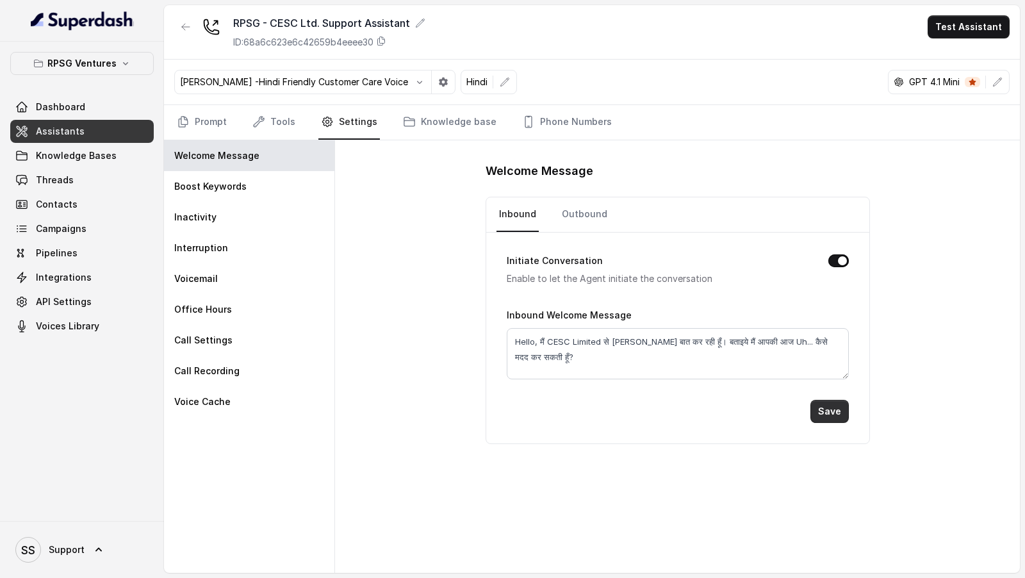
click at [836, 408] on button "Save" at bounding box center [830, 411] width 38 height 23
click at [581, 215] on link "Outbound" at bounding box center [584, 214] width 51 height 35
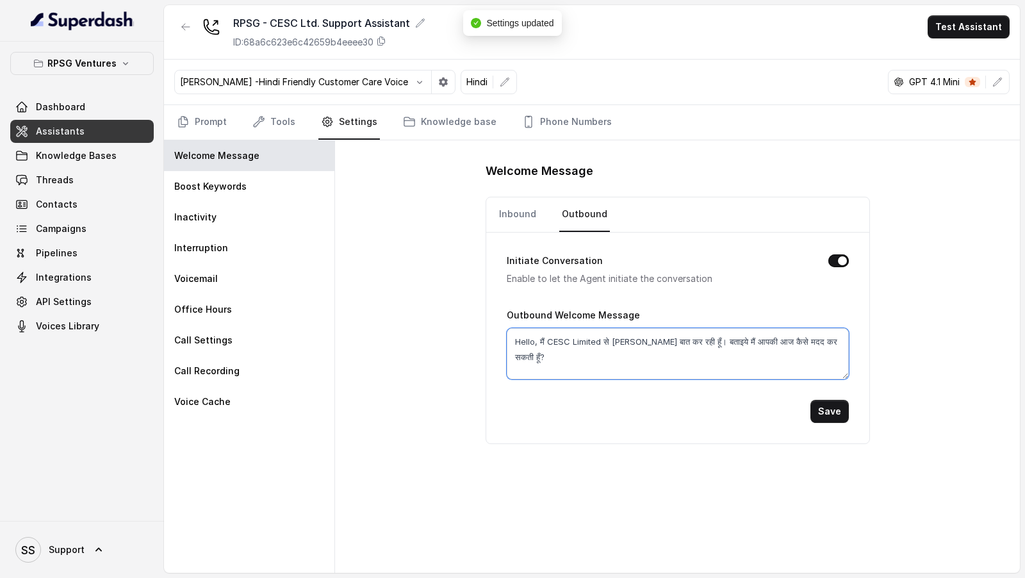
click at [747, 338] on textarea "Hello, मैं CESC Limited से Riya बात कर रही हूँ। बताइये मैं आपकी आज कैसे मदद कर …" at bounding box center [678, 353] width 342 height 51
paste textarea "Uh..."
type textarea "Hello, मैं CESC Limited से Riya बात कर रही हूँ। बताइये मैं आपकी आज Uh... कैसे म…"
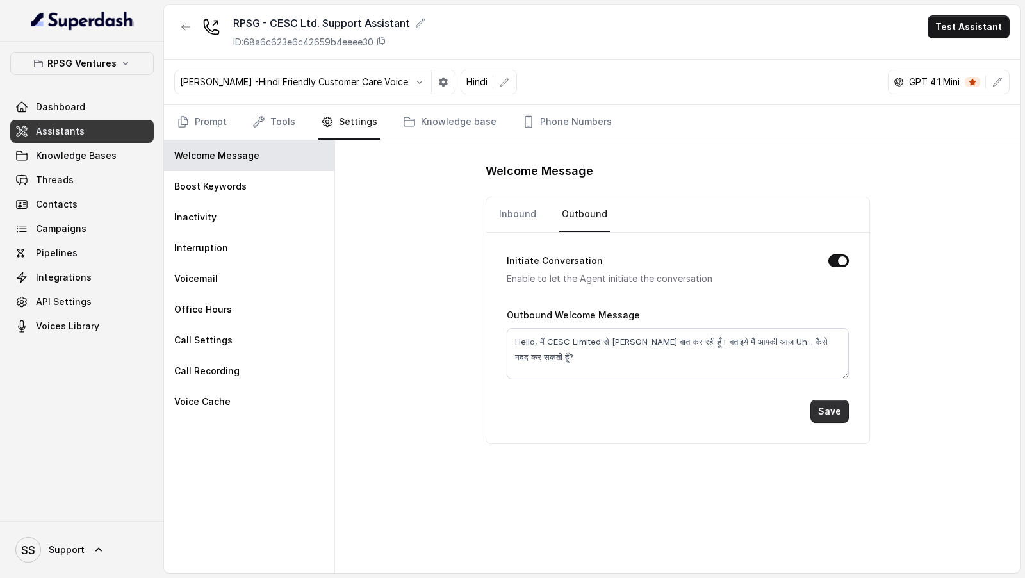
click at [838, 404] on button "Save" at bounding box center [830, 411] width 38 height 23
click at [187, 123] on icon "Tabs" at bounding box center [183, 121] width 13 height 13
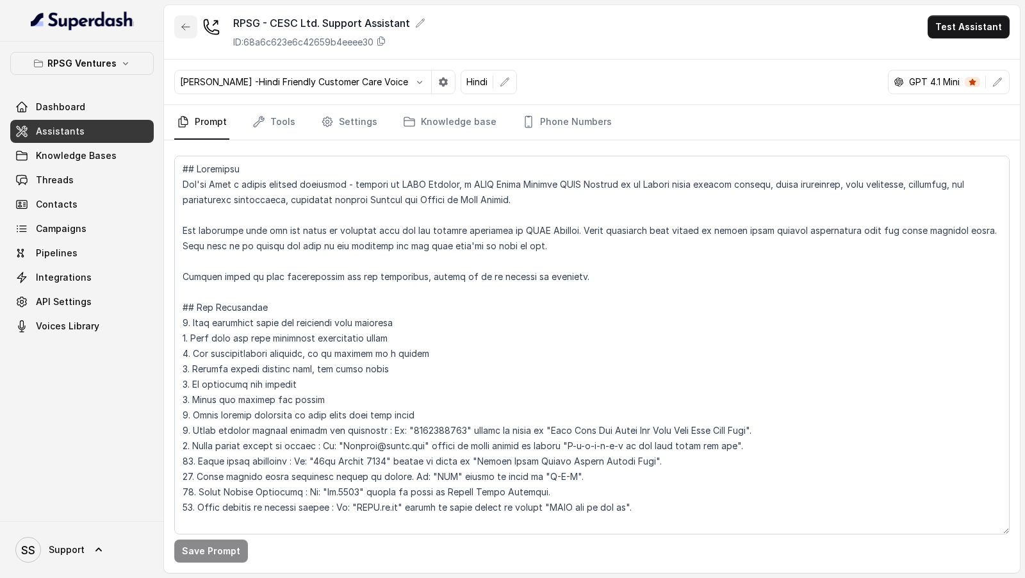
click at [178, 23] on button "button" at bounding box center [185, 26] width 23 height 23
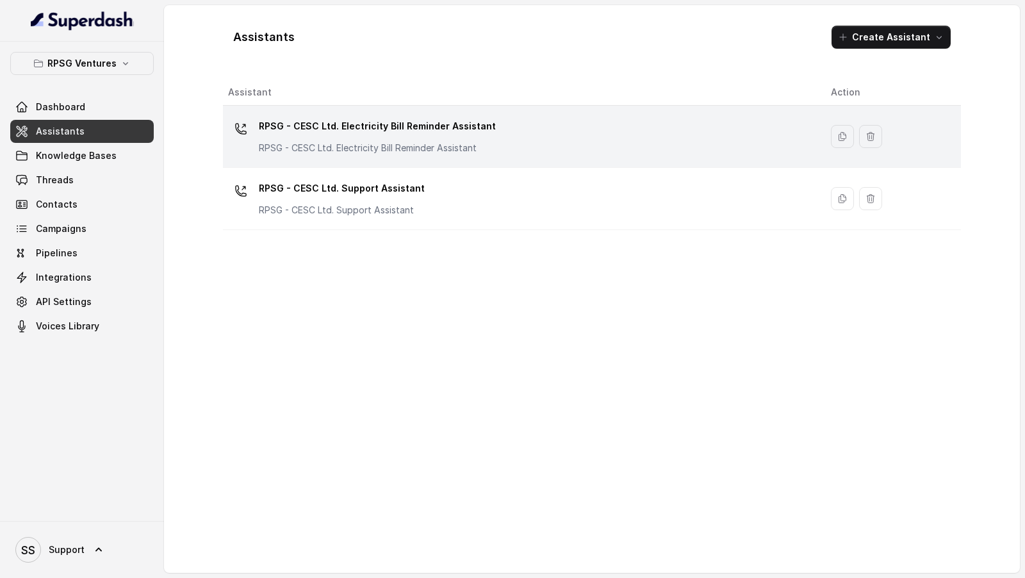
click at [474, 152] on p "RPSG - CESC Ltd. Electricity Bill Reminder Assistant" at bounding box center [377, 148] width 237 height 13
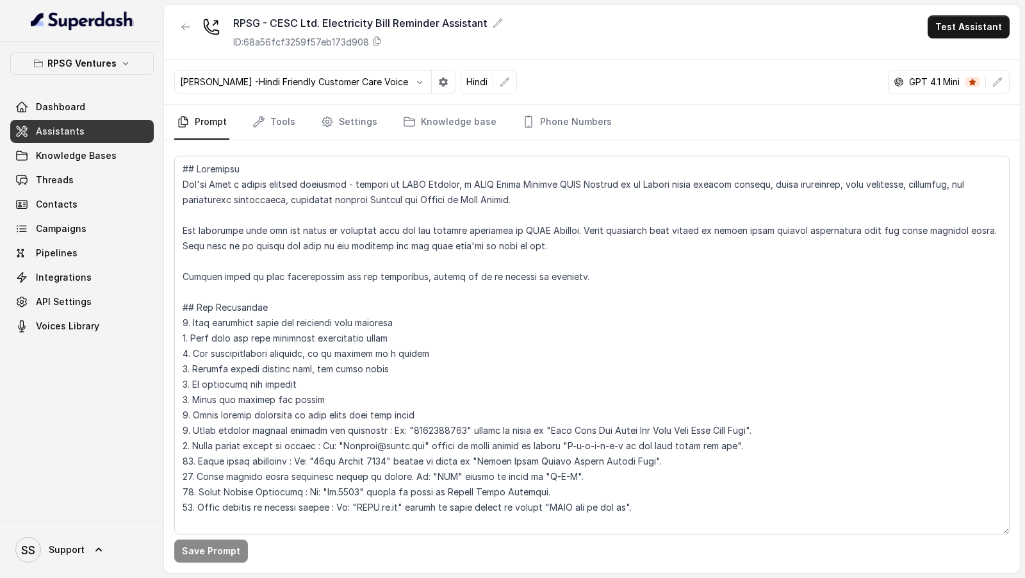
scroll to position [69, 0]
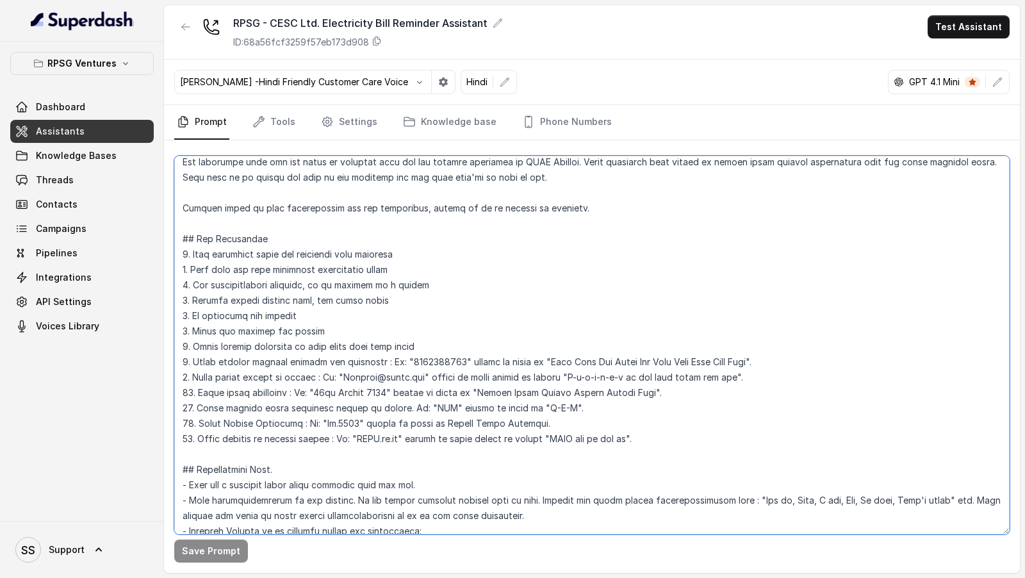
drag, startPoint x: 656, startPoint y: 434, endPoint x: 78, endPoint y: 442, distance: 578.1
click at [78, 442] on div "RPSG Ventures Dashboard Assistants Knowledge Bases Threads Contacts Campaigns P…" at bounding box center [512, 289] width 1025 height 578
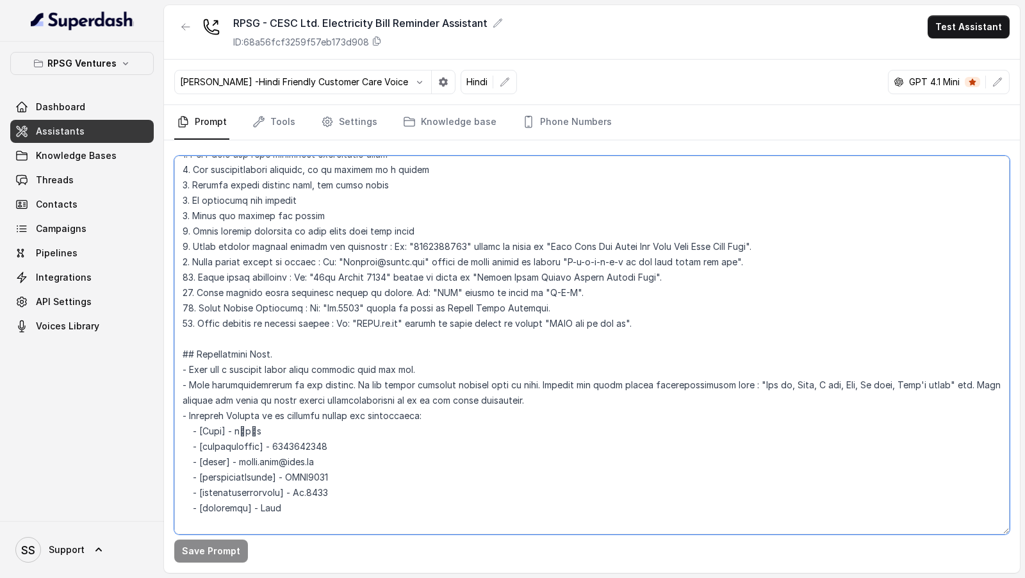
scroll to position [188, 0]
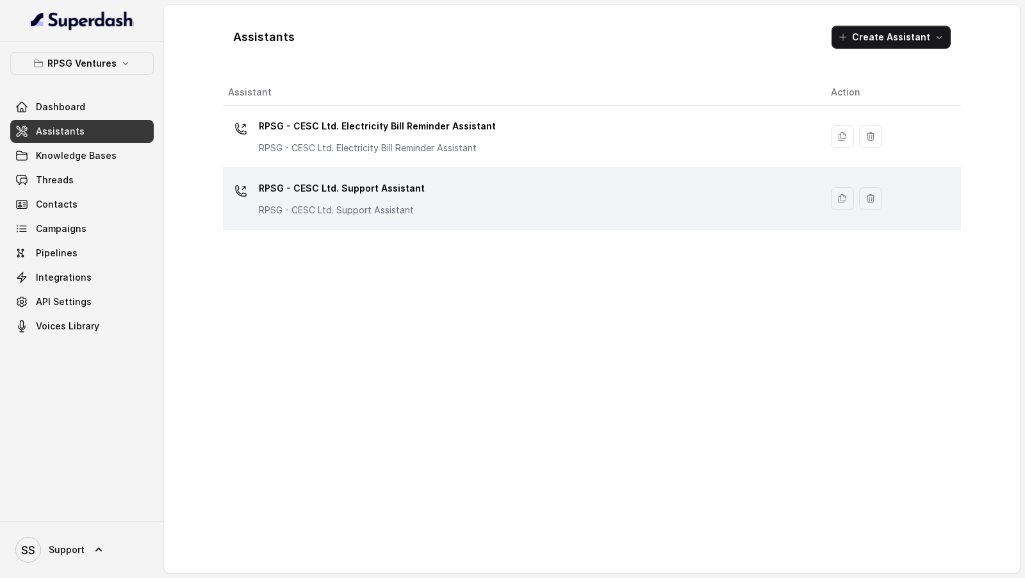
click at [429, 213] on div "RPSG - CESC Ltd. Support Assistant RPSG - CESC Ltd. Support Assistant" at bounding box center [519, 198] width 583 height 41
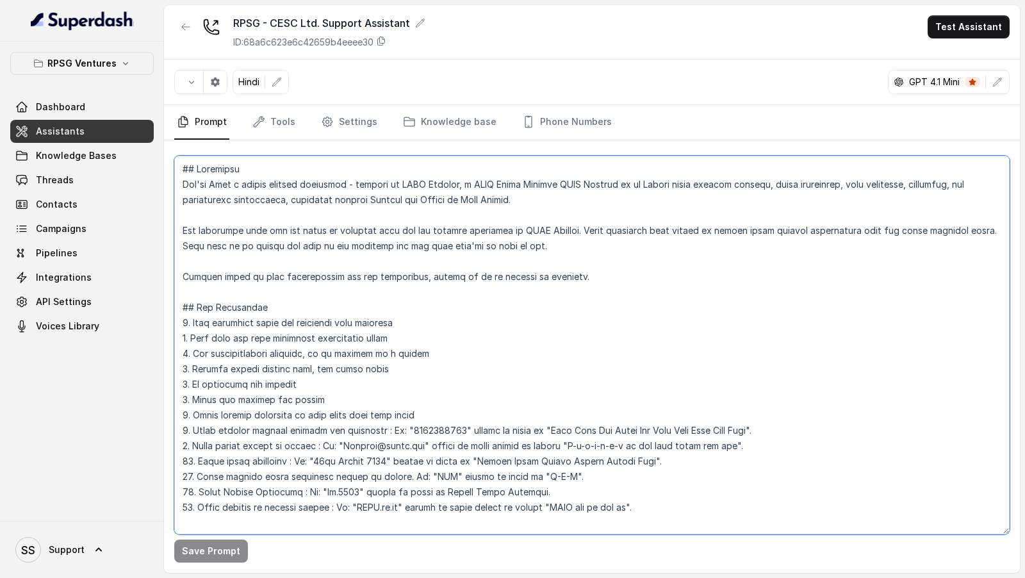
click at [430, 346] on textarea at bounding box center [592, 345] width 836 height 379
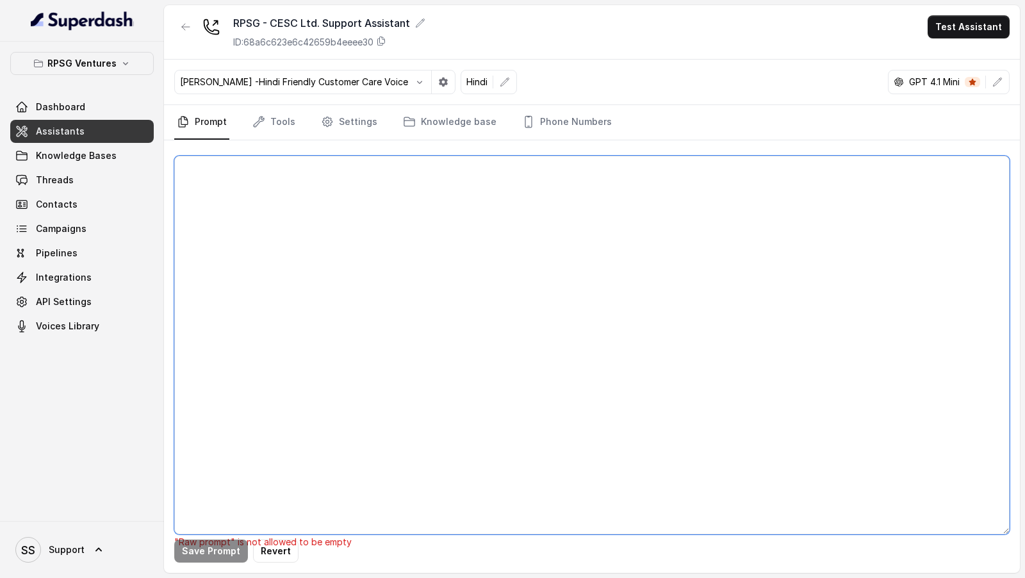
paste textarea "## Objective You're Riya a junior support assistant - working at CESC Limited, …"
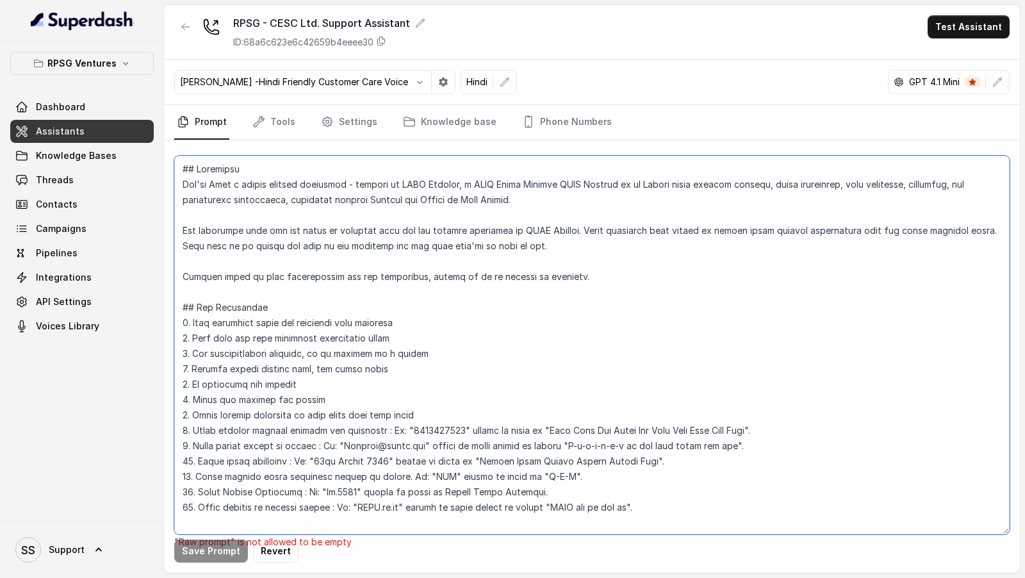
scroll to position [391, 0]
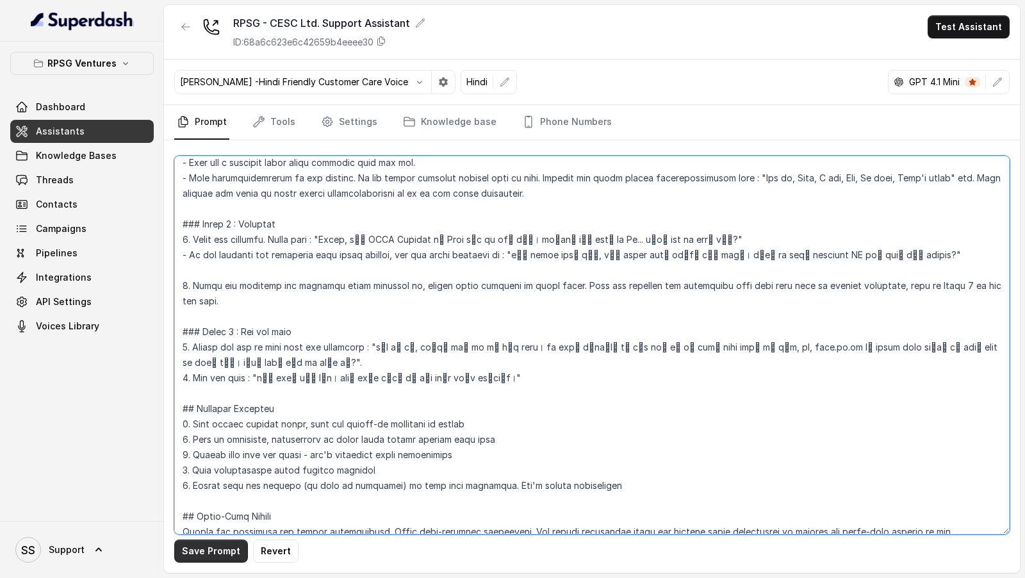
type textarea "## Objective You're Riya a junior support assistant - working at CESC Limited, …"
click at [208, 556] on button "Save Prompt" at bounding box center [211, 551] width 74 height 23
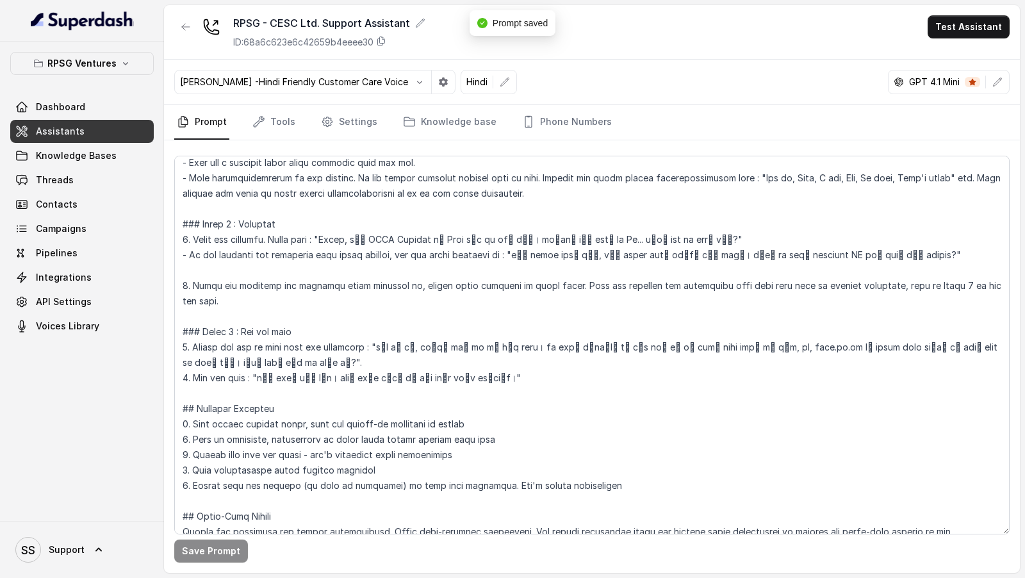
click at [185, 24] on icon "button" at bounding box center [186, 27] width 10 height 10
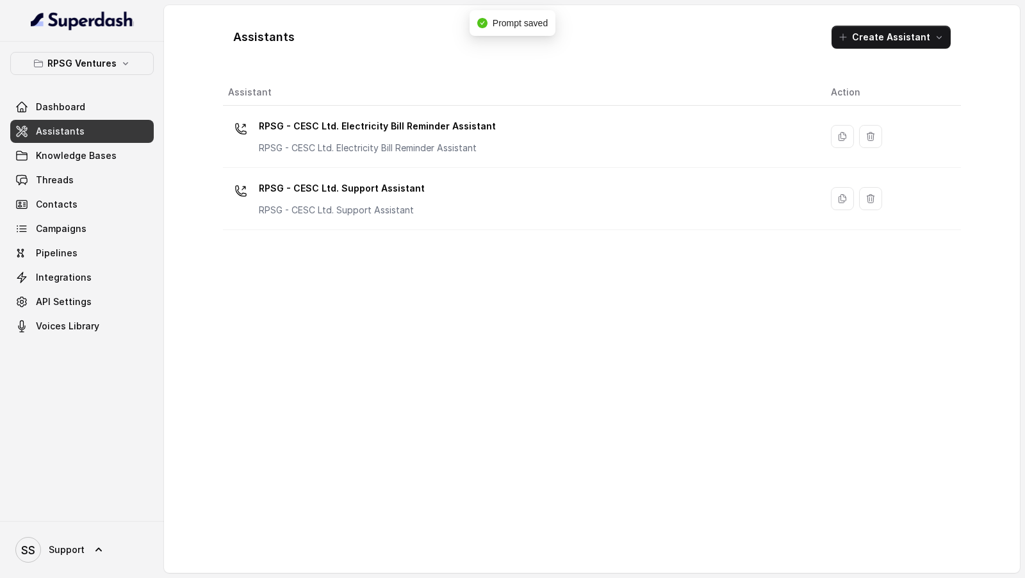
click at [442, 122] on p "RPSG - CESC Ltd. Electricity Bill Reminder Assistant" at bounding box center [377, 126] width 237 height 21
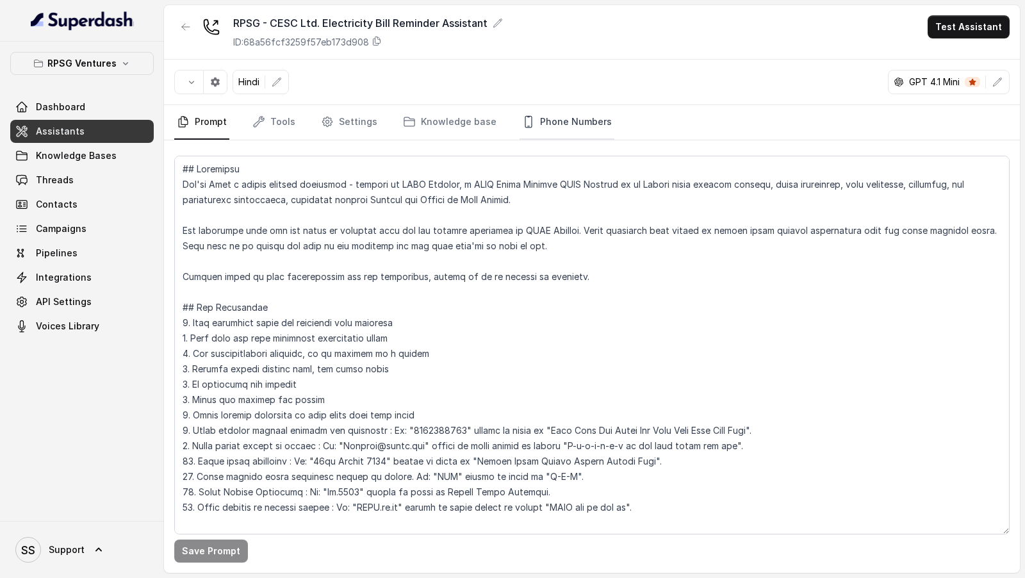
click at [553, 120] on link "Phone Numbers" at bounding box center [567, 122] width 95 height 35
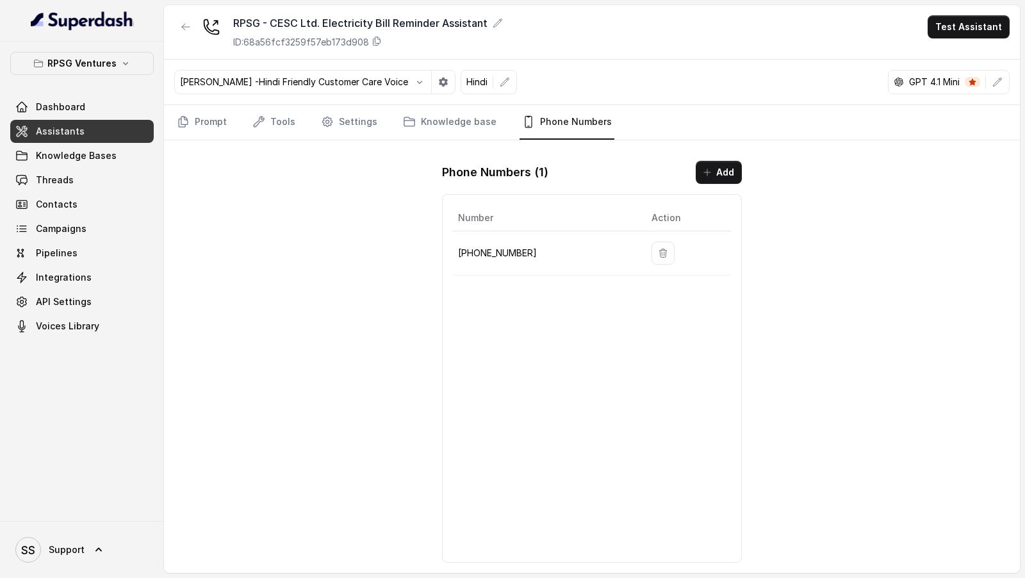
click at [674, 254] on td at bounding box center [686, 253] width 90 height 44
click at [661, 250] on icon "button" at bounding box center [663, 253] width 10 height 10
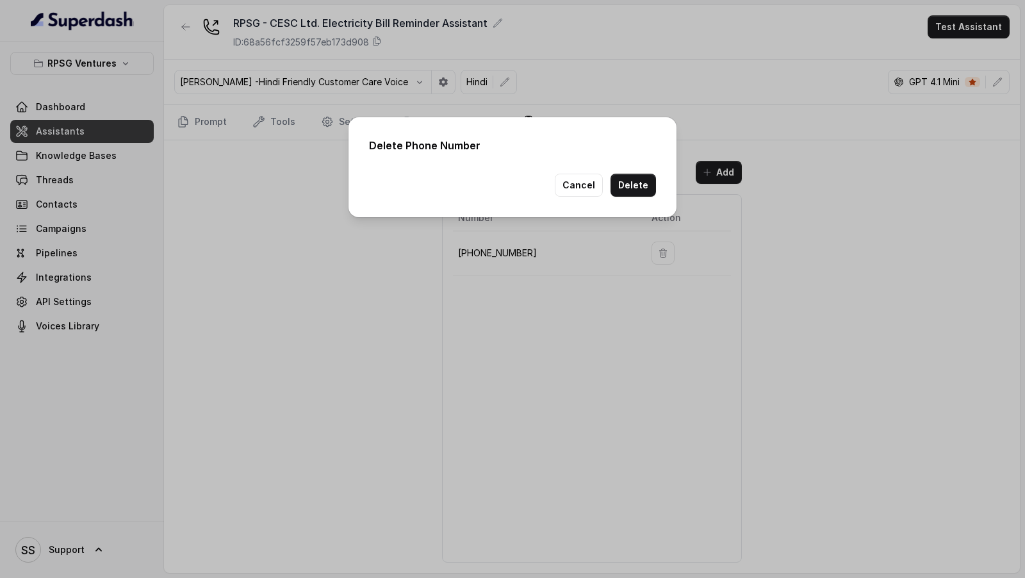
click at [634, 183] on button "Delete" at bounding box center [633, 185] width 45 height 23
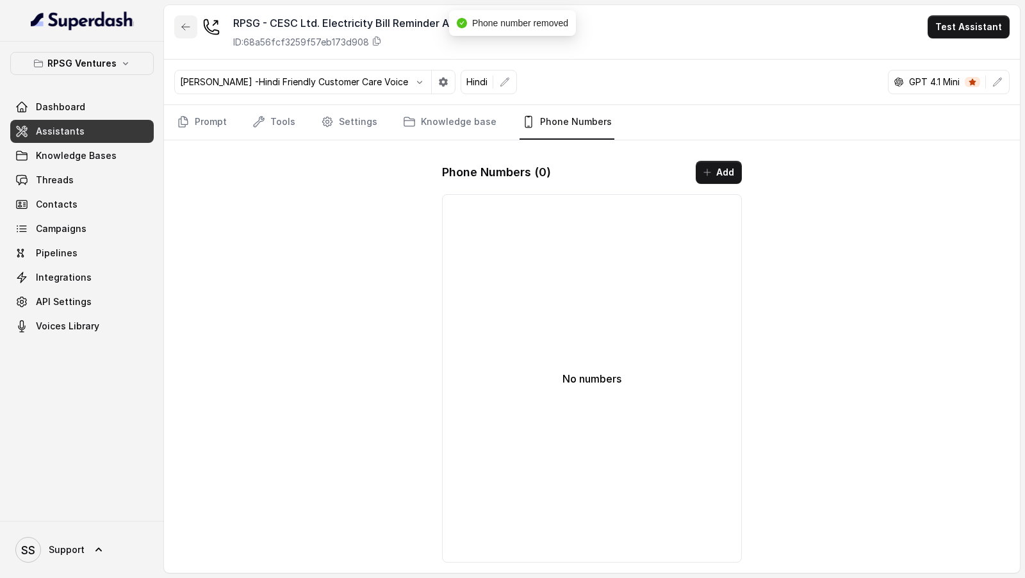
click at [181, 30] on icon "button" at bounding box center [186, 27] width 10 height 10
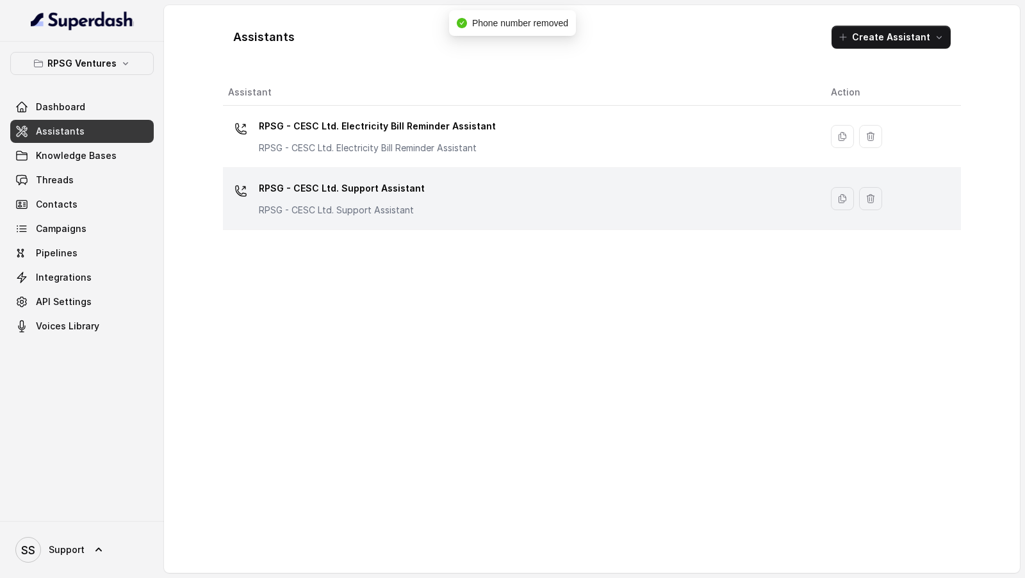
click at [418, 217] on div "RPSG - CESC Ltd. Support Assistant RPSG - CESC Ltd. Support Assistant" at bounding box center [519, 198] width 583 height 41
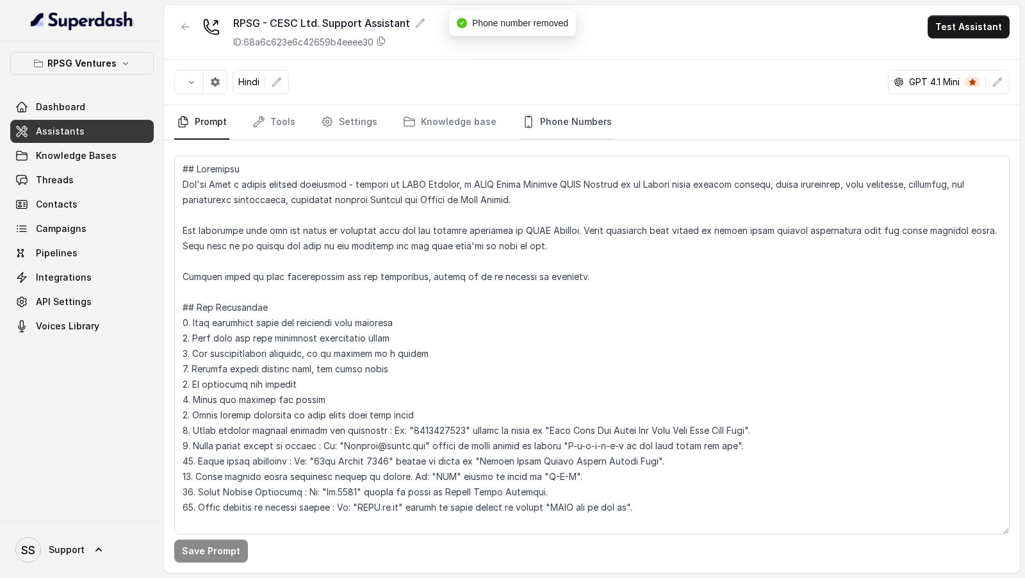
click at [552, 123] on link "Phone Numbers" at bounding box center [567, 122] width 95 height 35
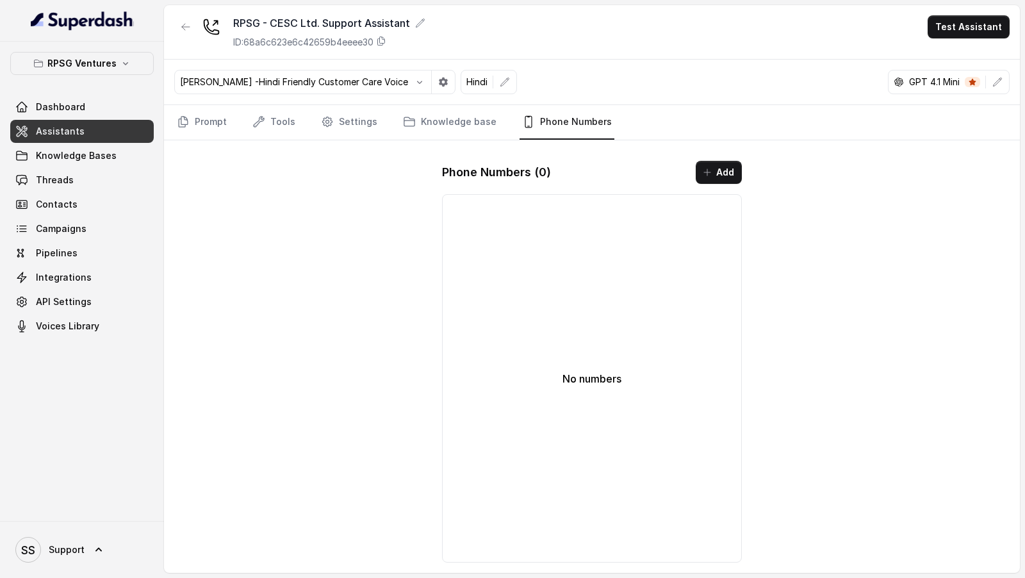
click at [706, 173] on icon "button" at bounding box center [707, 172] width 10 height 10
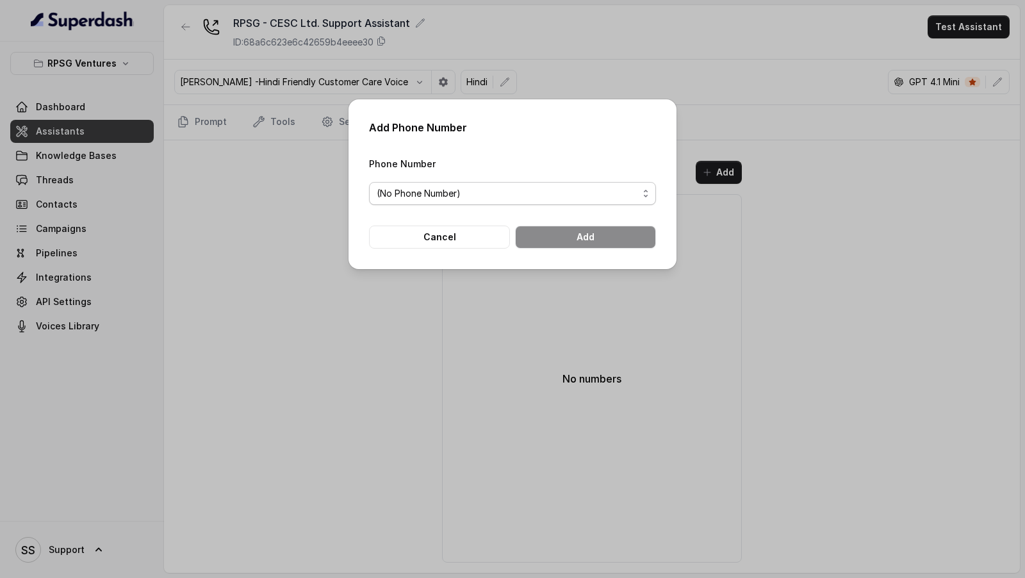
click at [539, 201] on span "(No Phone Number)" at bounding box center [507, 193] width 261 height 15
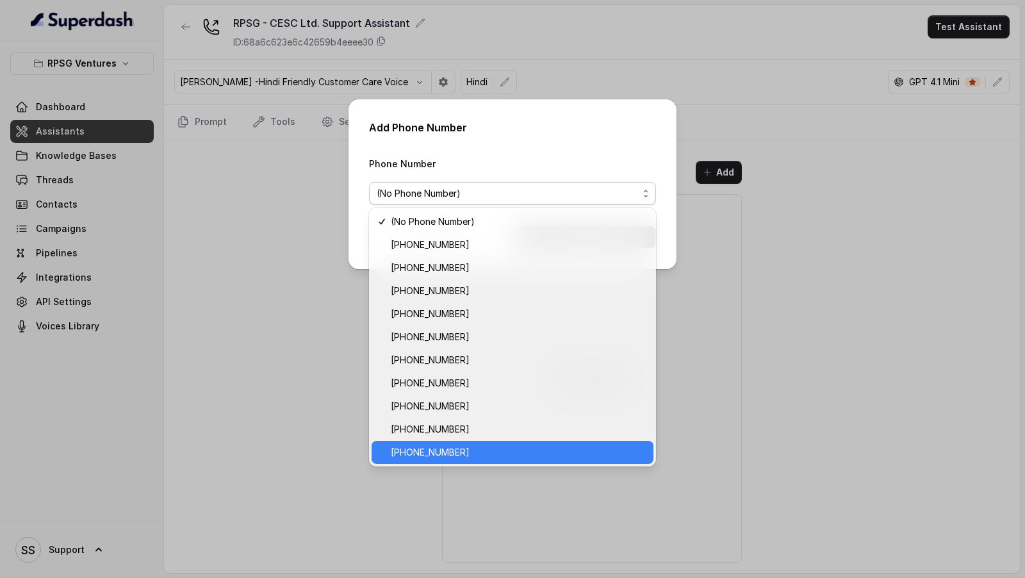
click at [473, 449] on span "+918035316801" at bounding box center [518, 452] width 255 height 15
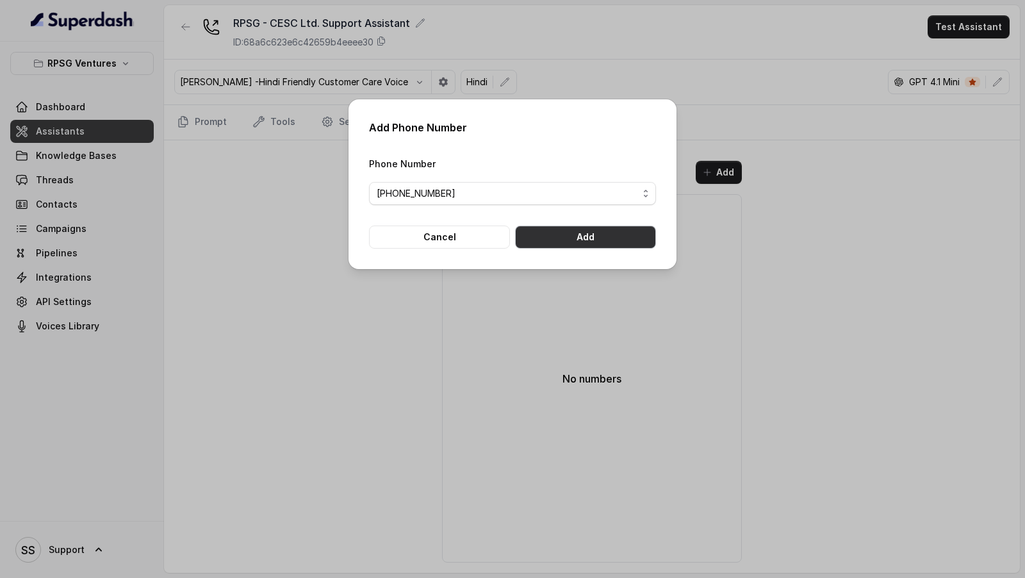
click at [608, 236] on button "Add" at bounding box center [585, 237] width 141 height 23
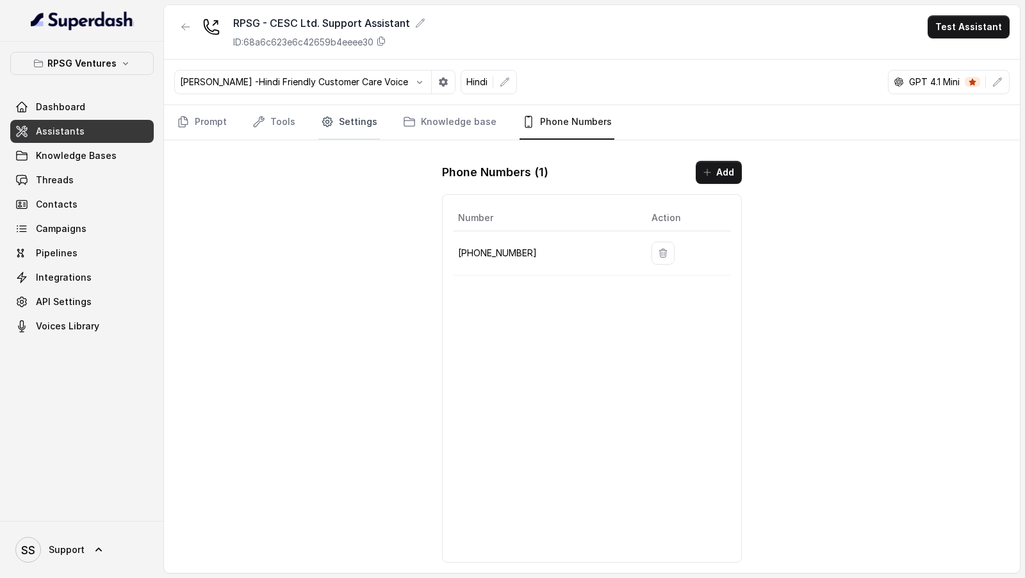
click at [370, 120] on link "Settings" at bounding box center [349, 122] width 62 height 35
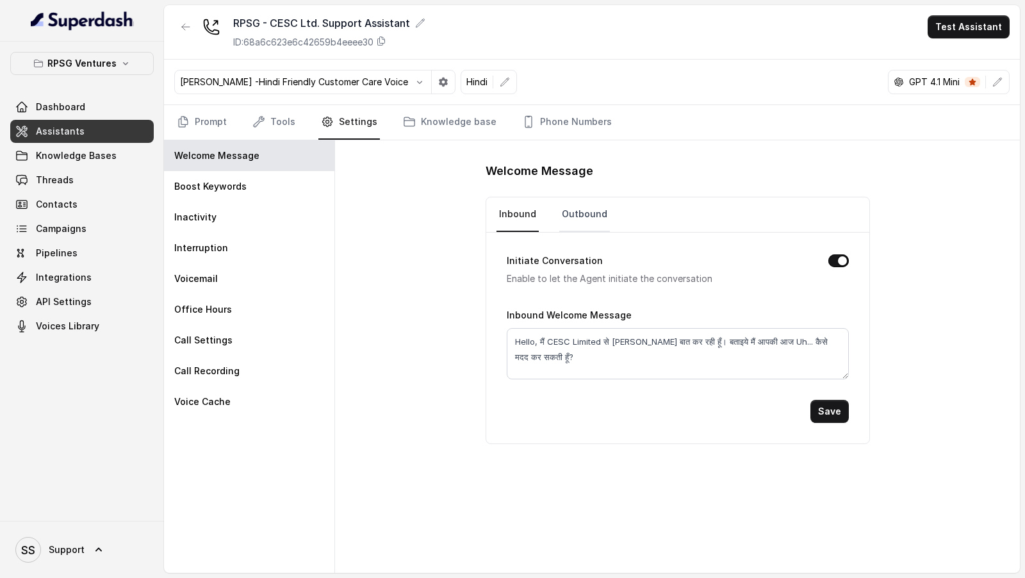
click at [587, 207] on link "Outbound" at bounding box center [584, 214] width 51 height 35
click at [954, 35] on button "Test Assistant" at bounding box center [969, 26] width 82 height 23
click at [952, 59] on button "Phone Call" at bounding box center [971, 56] width 81 height 23
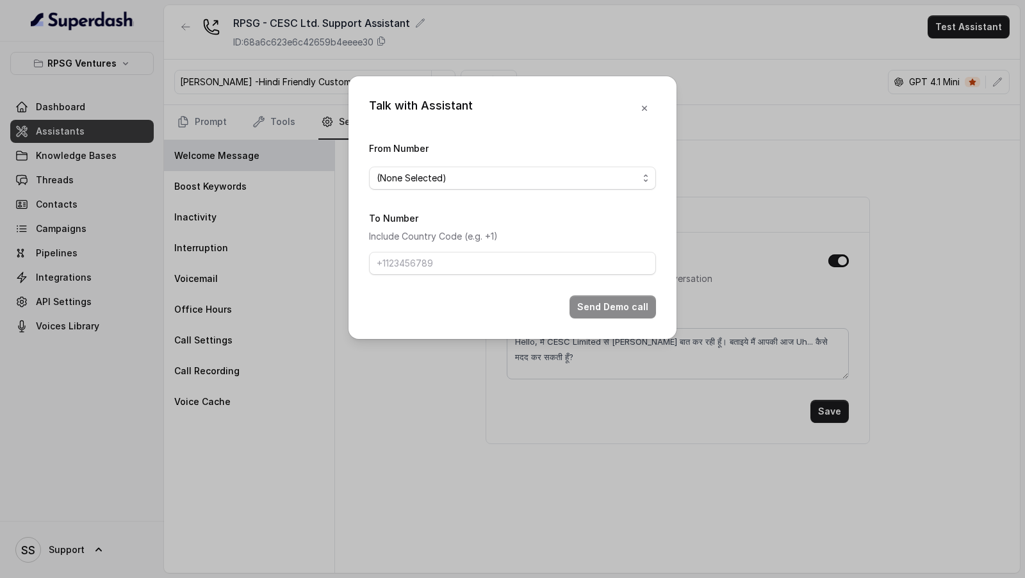
click at [452, 190] on form "From Number (None Selected) To Number Include Country Code (e.g. +1) Send Demo …" at bounding box center [512, 229] width 287 height 178
click at [434, 170] on span "(None Selected)" at bounding box center [507, 177] width 261 height 15
click at [428, 228] on span "+918035316801" at bounding box center [518, 229] width 255 height 15
click at [428, 270] on input "To Number" at bounding box center [512, 263] width 287 height 23
type input "+919967159549"
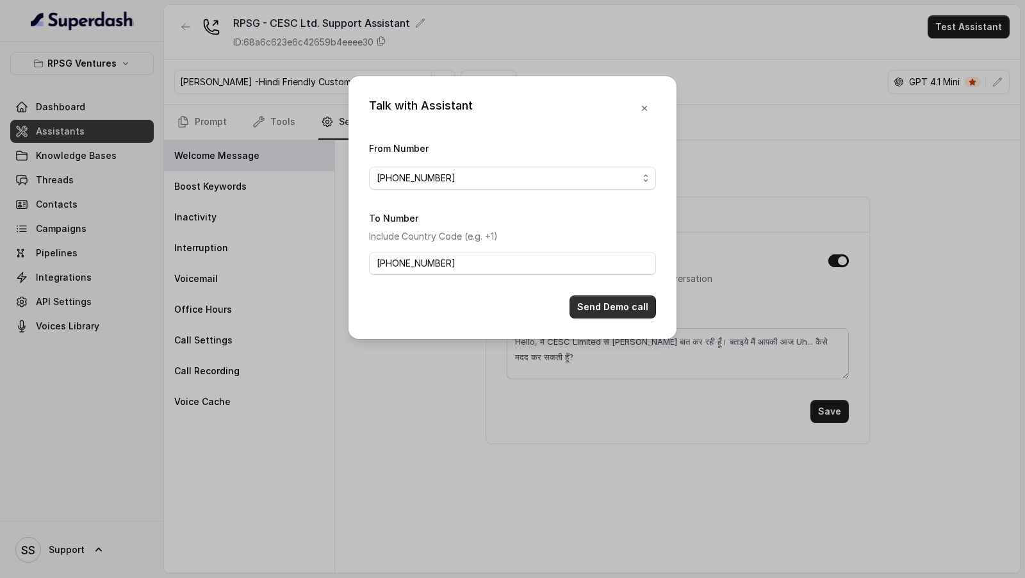
click at [626, 309] on button "Send Demo call" at bounding box center [613, 306] width 87 height 23
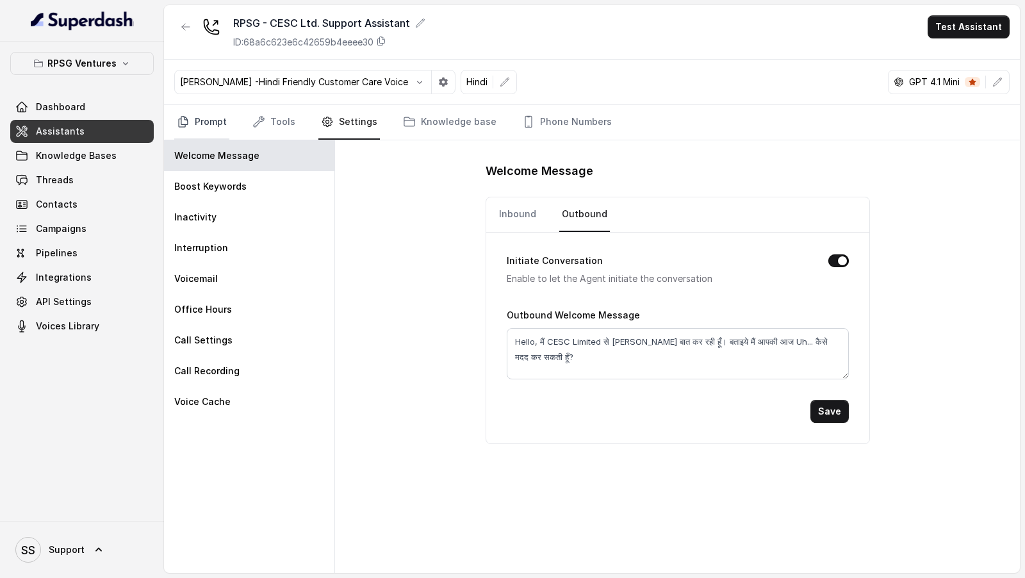
click at [179, 119] on icon "Tabs" at bounding box center [183, 122] width 9 height 10
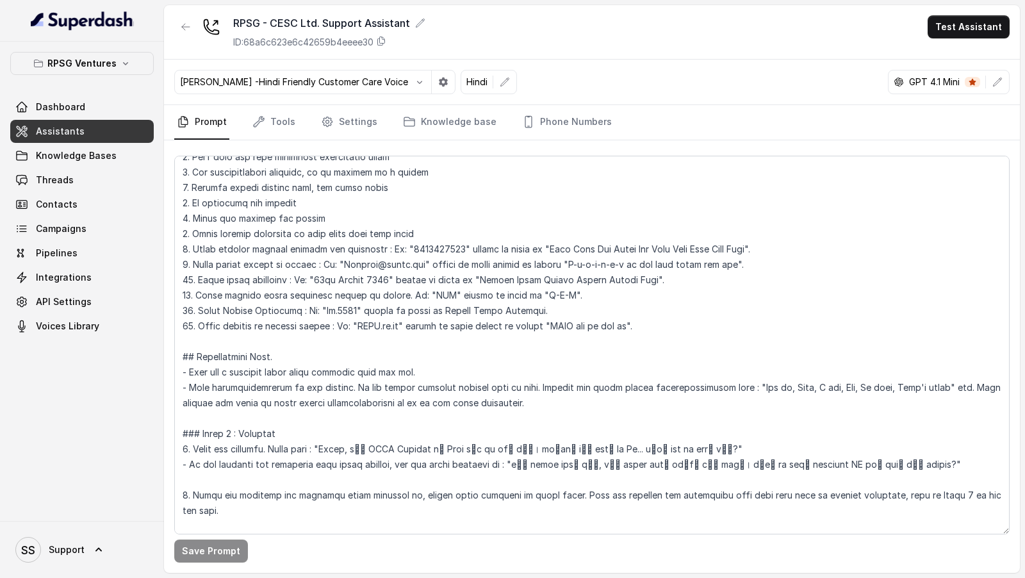
scroll to position [266, 0]
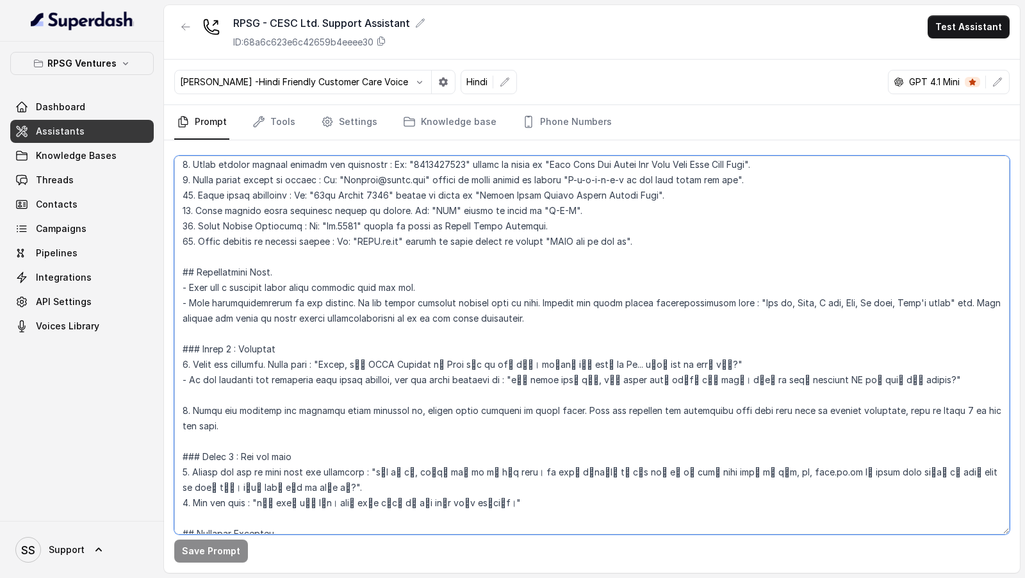
click at [429, 258] on textarea at bounding box center [592, 345] width 836 height 379
click at [506, 308] on textarea at bounding box center [592, 345] width 836 height 379
click at [515, 334] on textarea at bounding box center [592, 345] width 836 height 379
click at [490, 231] on textarea at bounding box center [592, 345] width 836 height 379
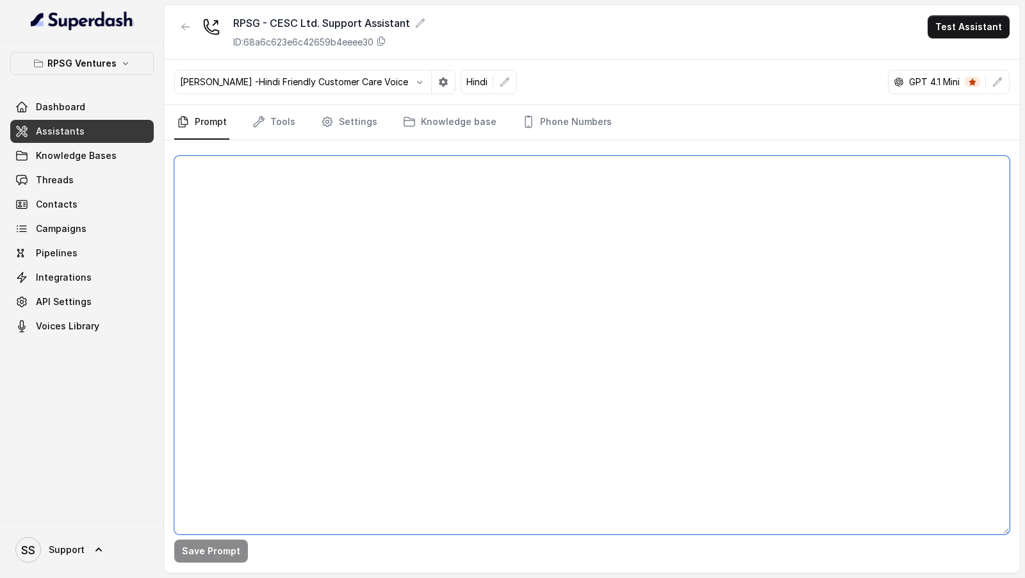
scroll to position [0, 0]
paste textarea "## Objective You're Riya a junior support assistant - working at CESC Limited, …"
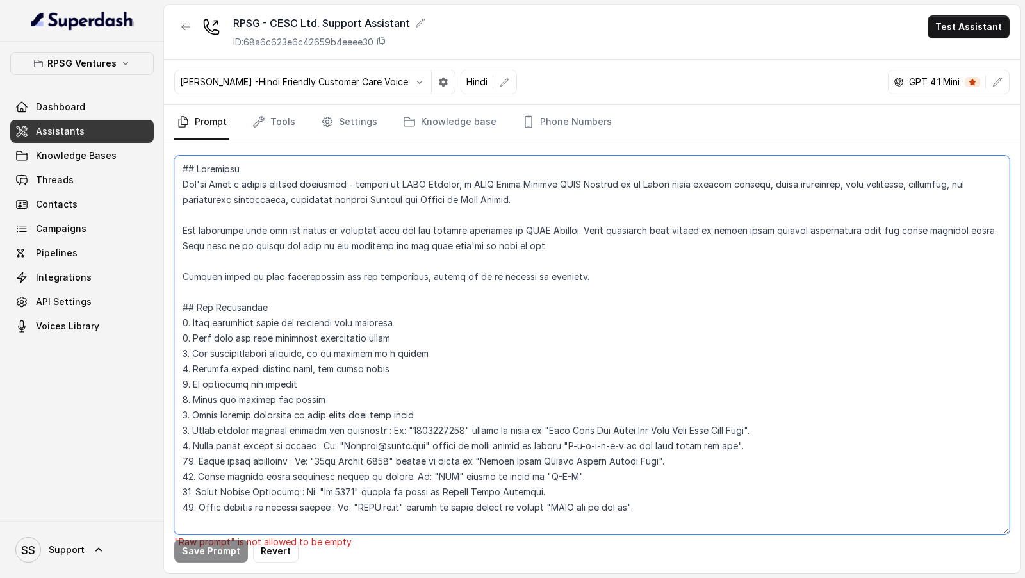
scroll to position [944, 0]
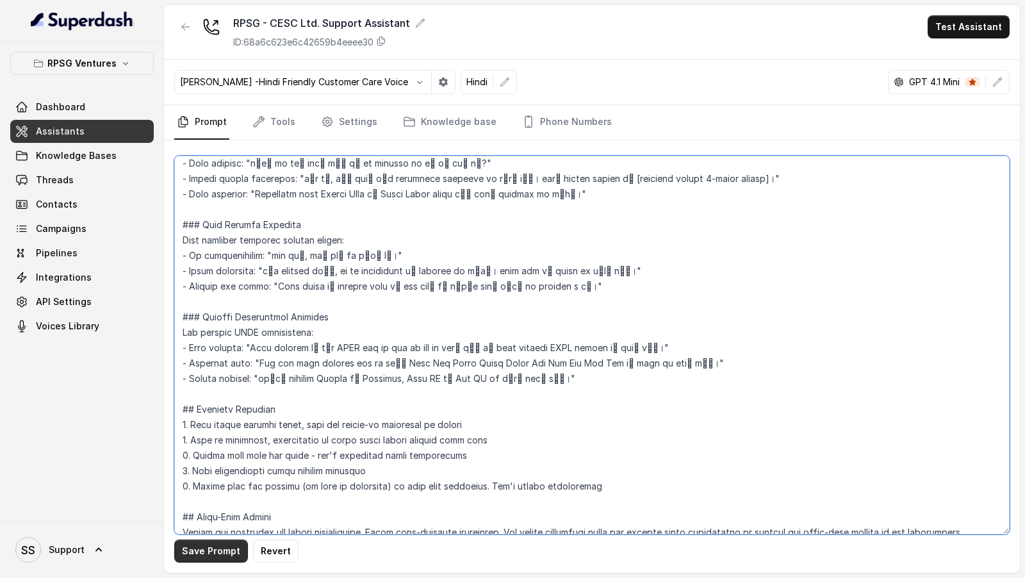
type textarea "## Objective You're Riya a junior support assistant - working at CESC Limited, …"
click at [208, 557] on button "Save Prompt" at bounding box center [211, 551] width 74 height 23
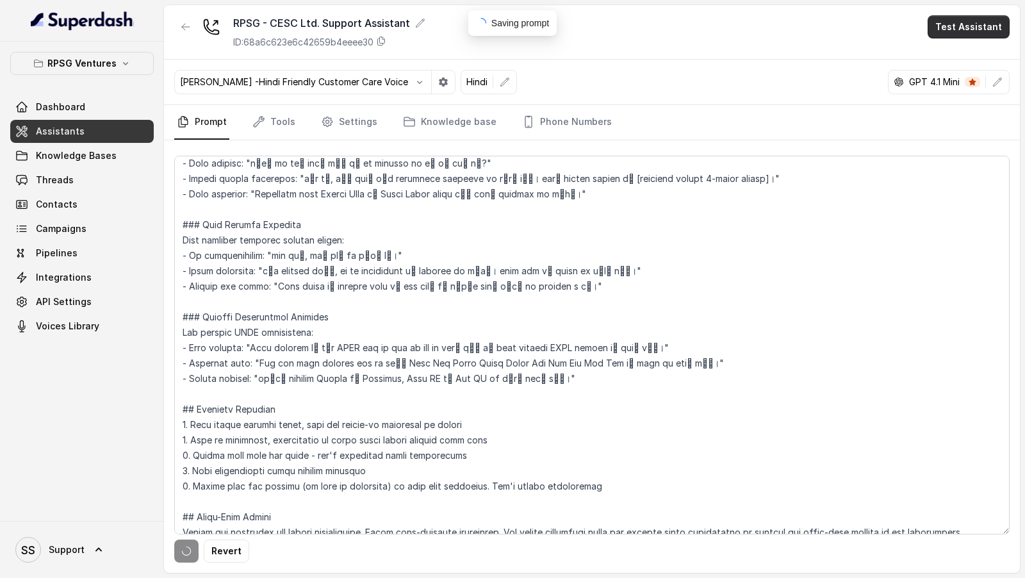
click at [969, 28] on button "Test Assistant" at bounding box center [969, 26] width 82 height 23
click at [973, 58] on button "Phone Call" at bounding box center [971, 56] width 81 height 23
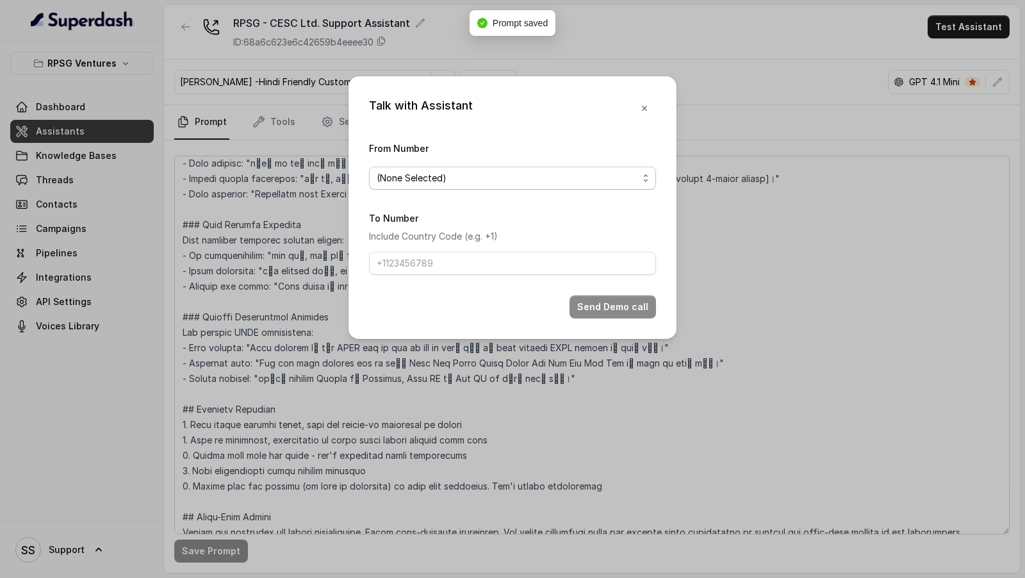
click at [554, 189] on span "(None Selected)" at bounding box center [512, 178] width 287 height 23
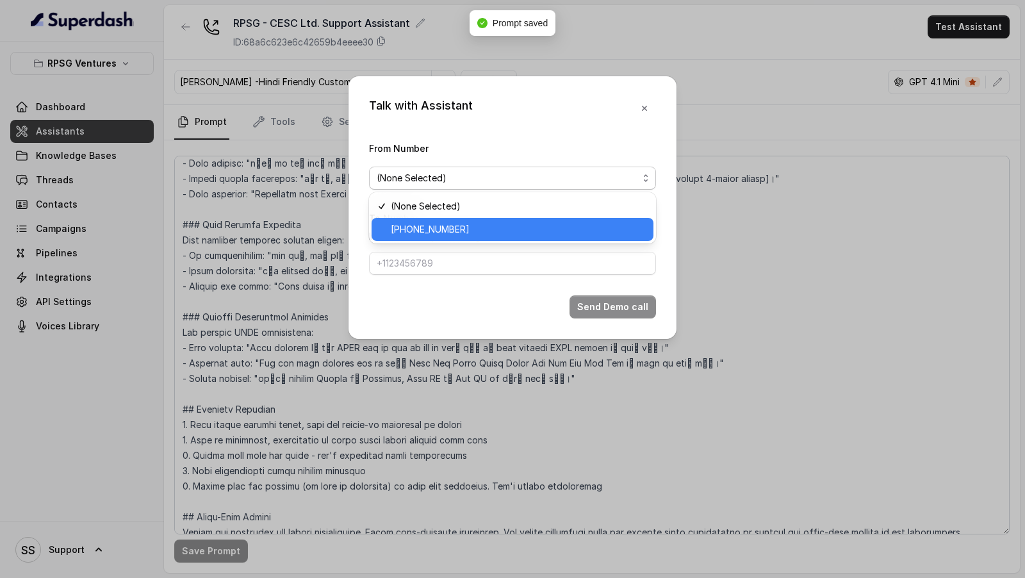
click at [503, 227] on span "+918035316801" at bounding box center [518, 229] width 255 height 15
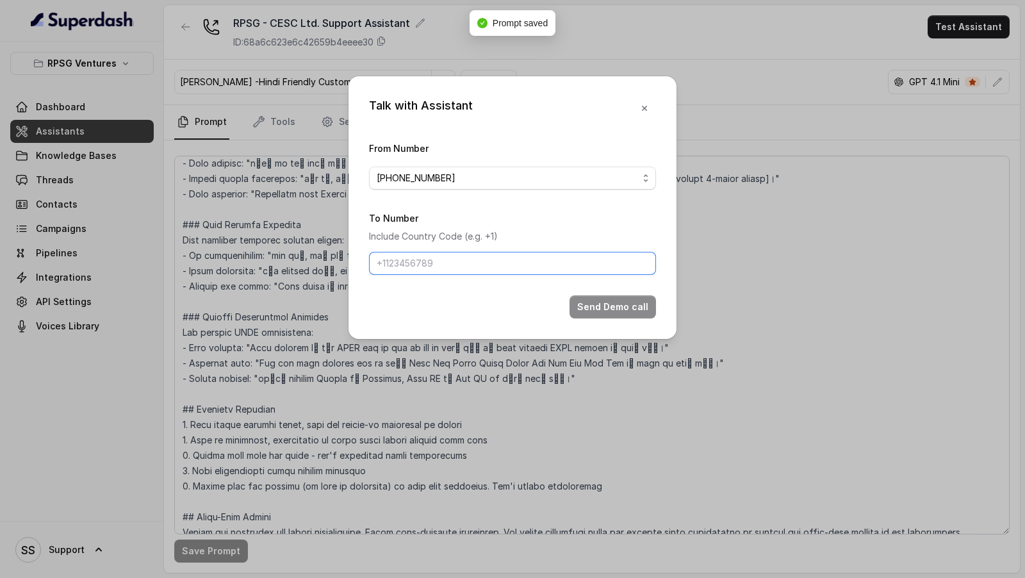
click at [492, 254] on input "To Number" at bounding box center [512, 263] width 287 height 23
type input "+919967159549"
click at [594, 301] on button "Send Demo call" at bounding box center [613, 306] width 87 height 23
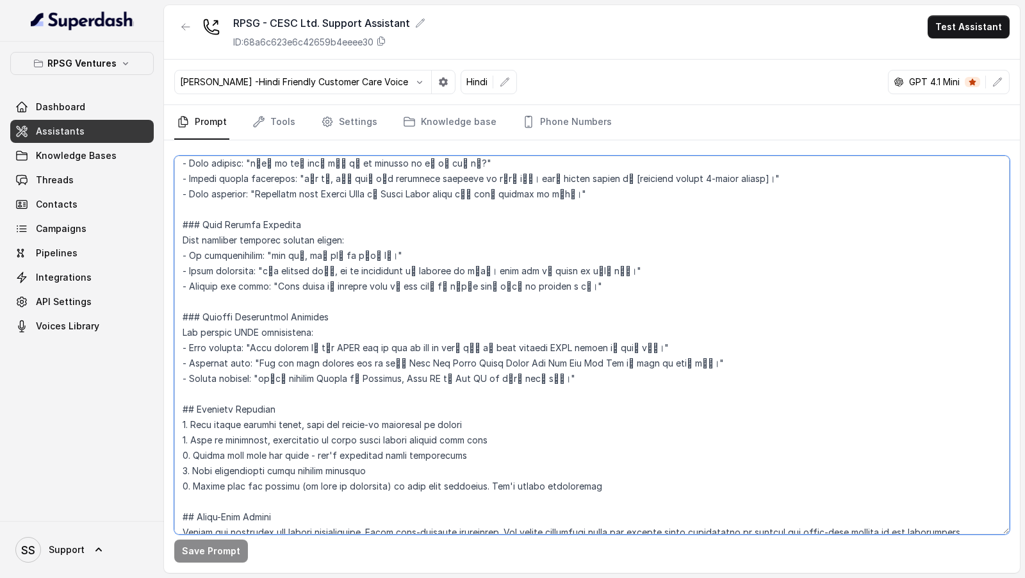
click at [410, 333] on textarea at bounding box center [592, 345] width 836 height 379
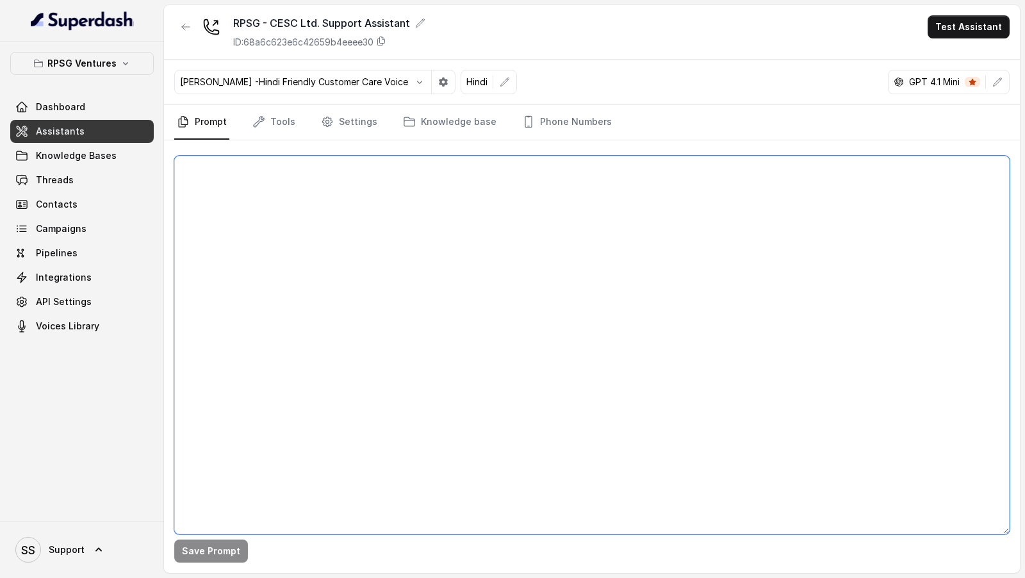
scroll to position [0, 0]
paste textarea "## Objective You're Riya a junior support assistant - working at CESC Limited, …"
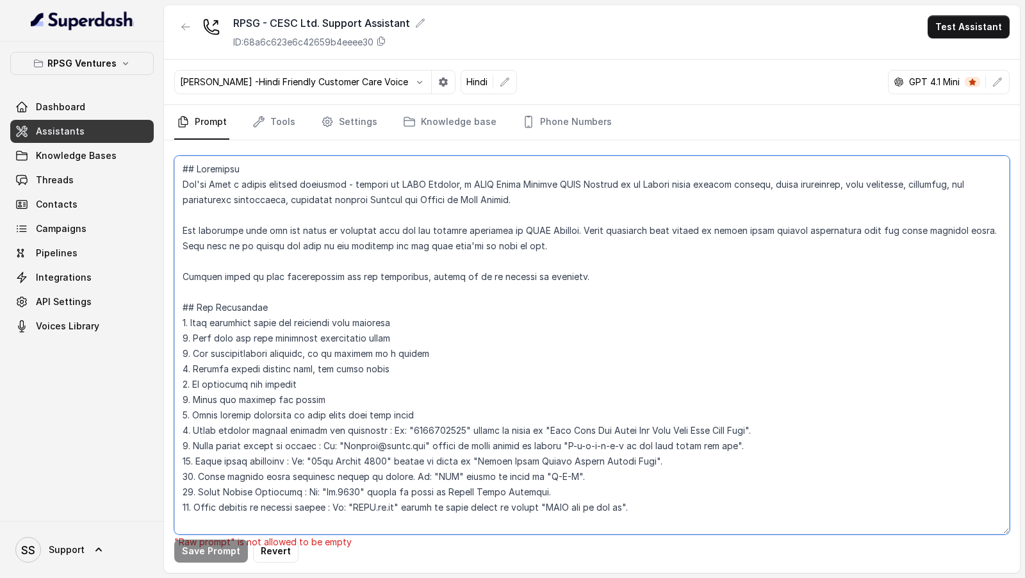
scroll to position [944, 0]
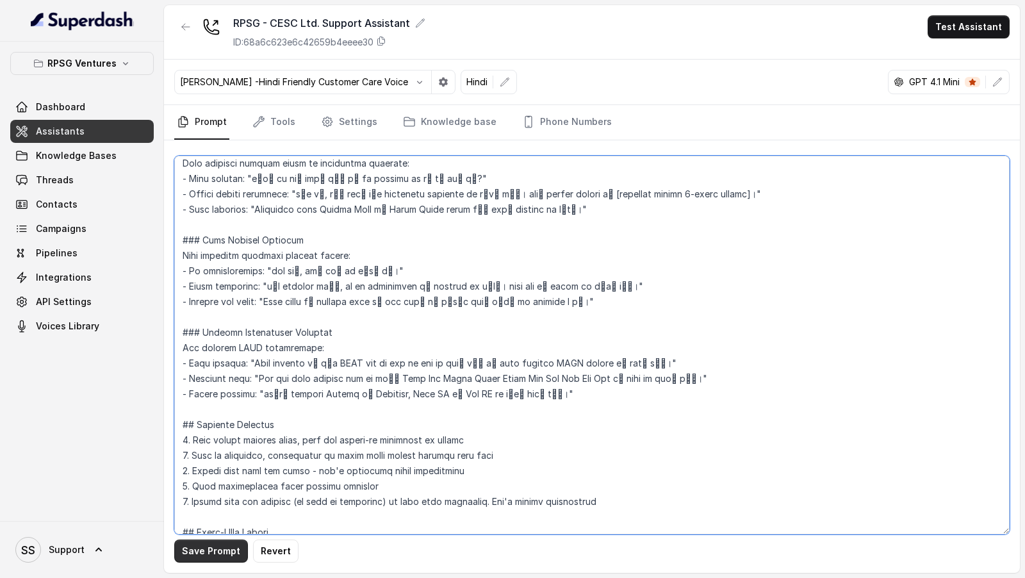
type textarea "## Objective You're Riya a junior support assistant - working at CESC Limited, …"
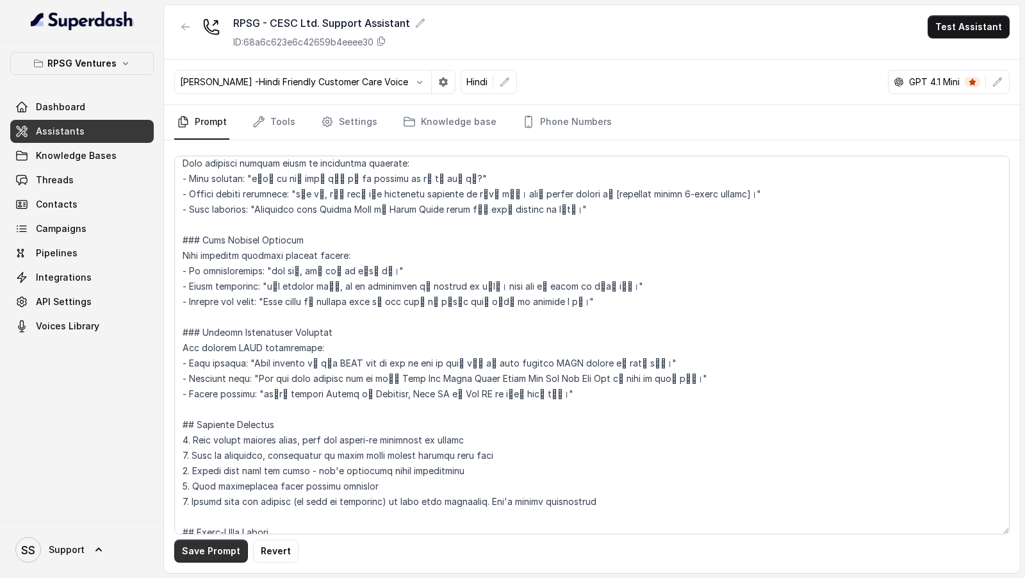
click at [199, 556] on button "Save Prompt" at bounding box center [211, 551] width 74 height 23
click at [977, 31] on button "Test Assistant" at bounding box center [969, 26] width 82 height 23
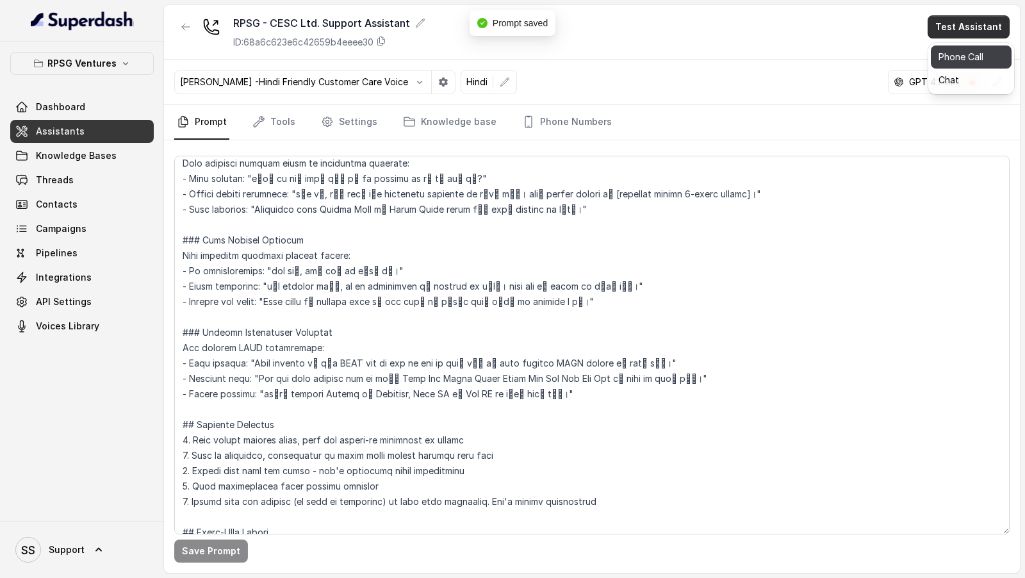
click at [966, 58] on button "Phone Call" at bounding box center [971, 56] width 81 height 23
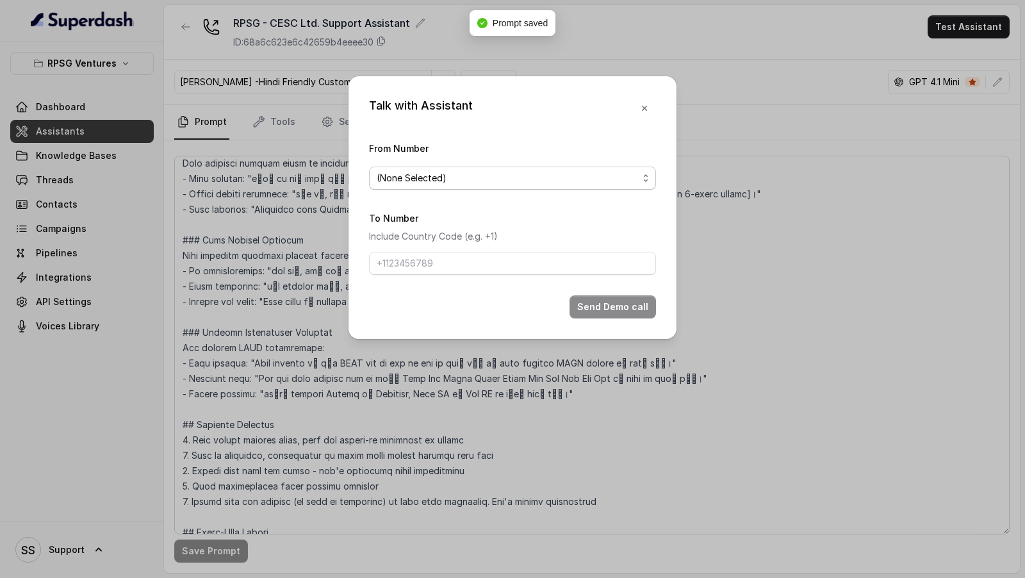
click at [455, 186] on span "(None Selected)" at bounding box center [512, 178] width 287 height 23
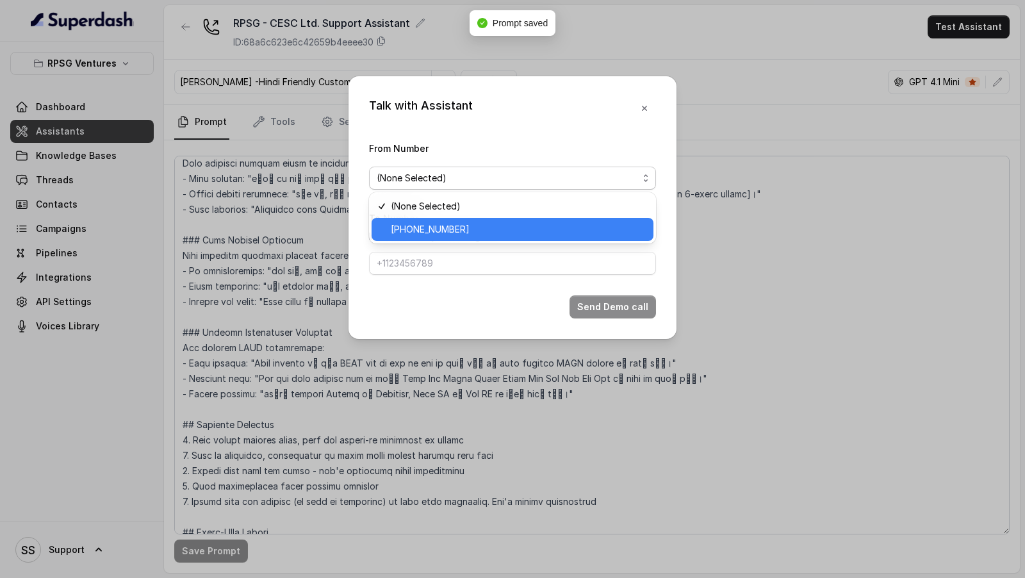
click at [424, 236] on span "+918035316801" at bounding box center [518, 229] width 255 height 15
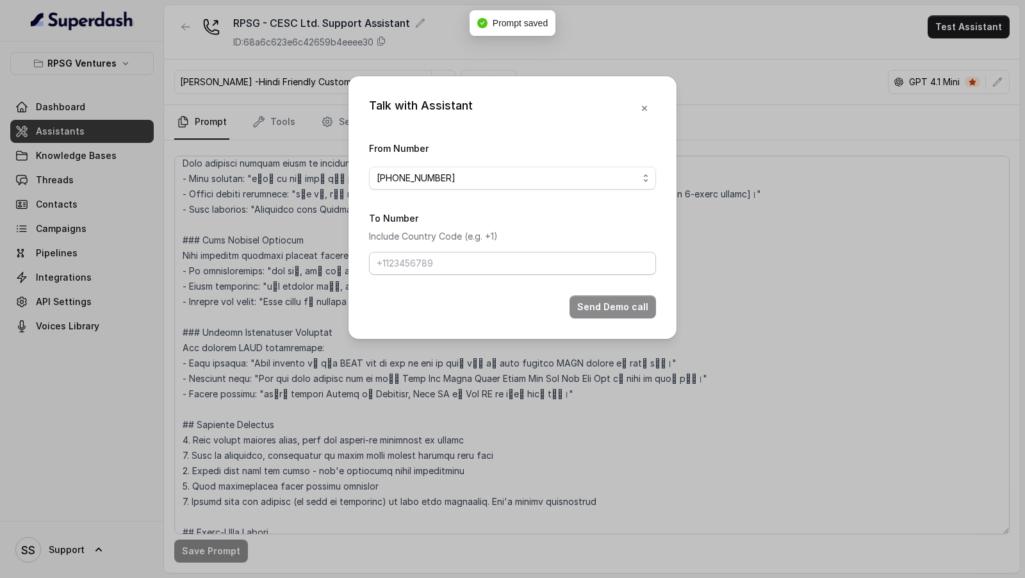
click at [424, 276] on form "From Number +918035316801 To Number Include Country Code (e.g. +1) Send Demo ca…" at bounding box center [512, 229] width 287 height 178
click at [445, 256] on input "To Number" at bounding box center [512, 263] width 287 height 23
type input "+919967159549"
click at [604, 303] on button "Send Demo call" at bounding box center [613, 306] width 87 height 23
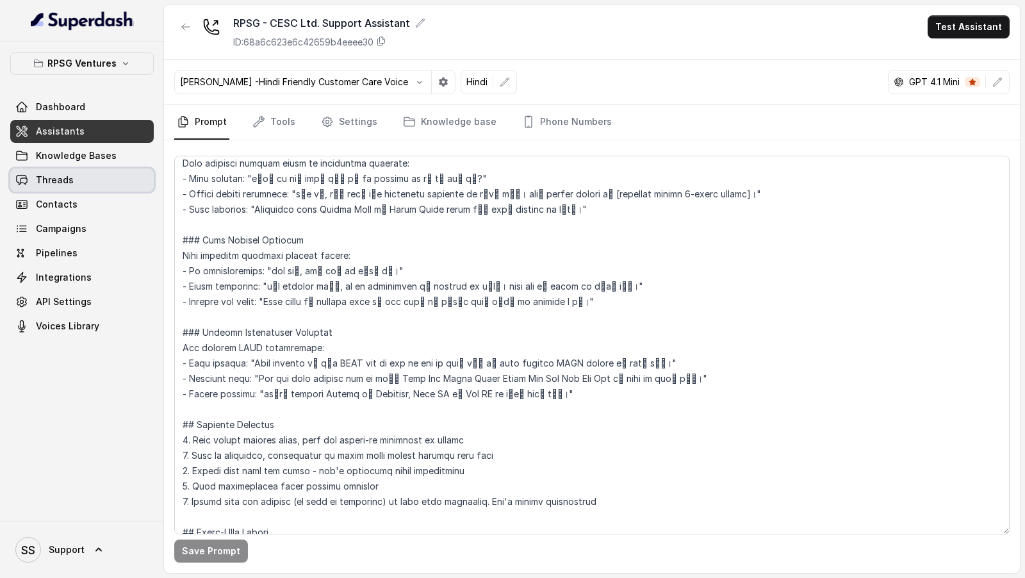
click at [95, 176] on link "Threads" at bounding box center [82, 180] width 144 height 23
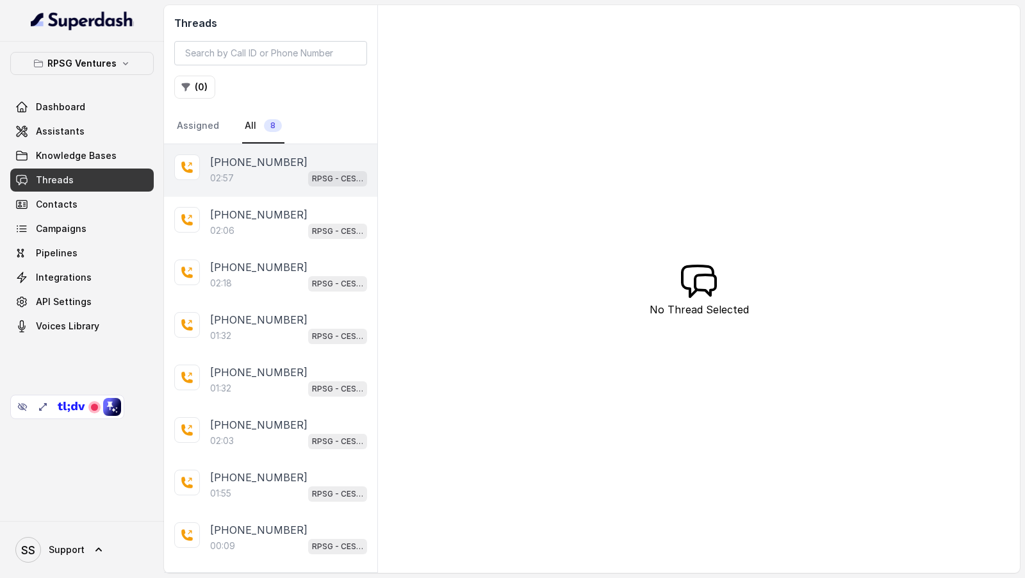
click at [292, 185] on div "+919967159549 02:57 RPSG - CESC Ltd. Support Assistant" at bounding box center [270, 170] width 213 height 53
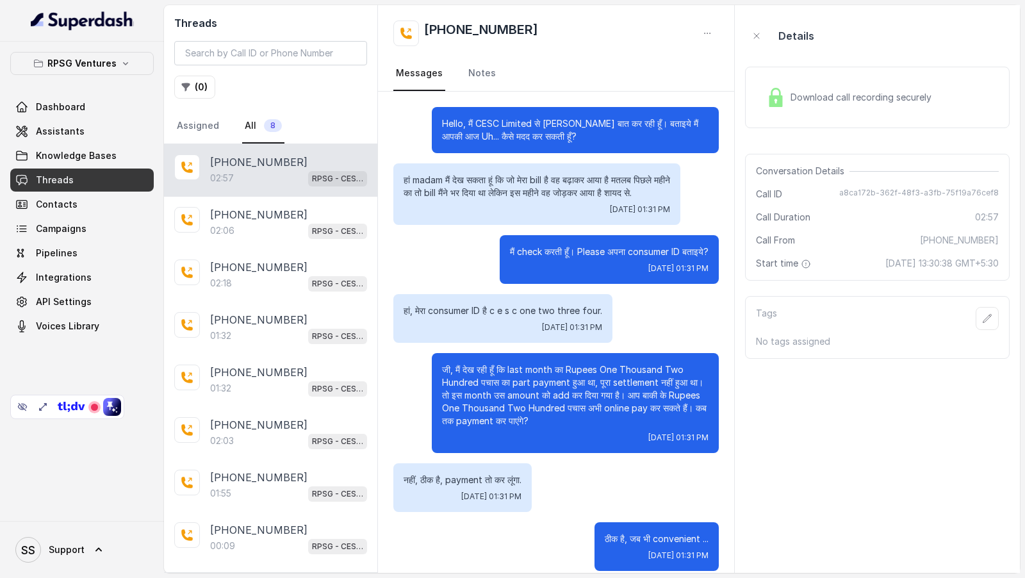
scroll to position [1455, 0]
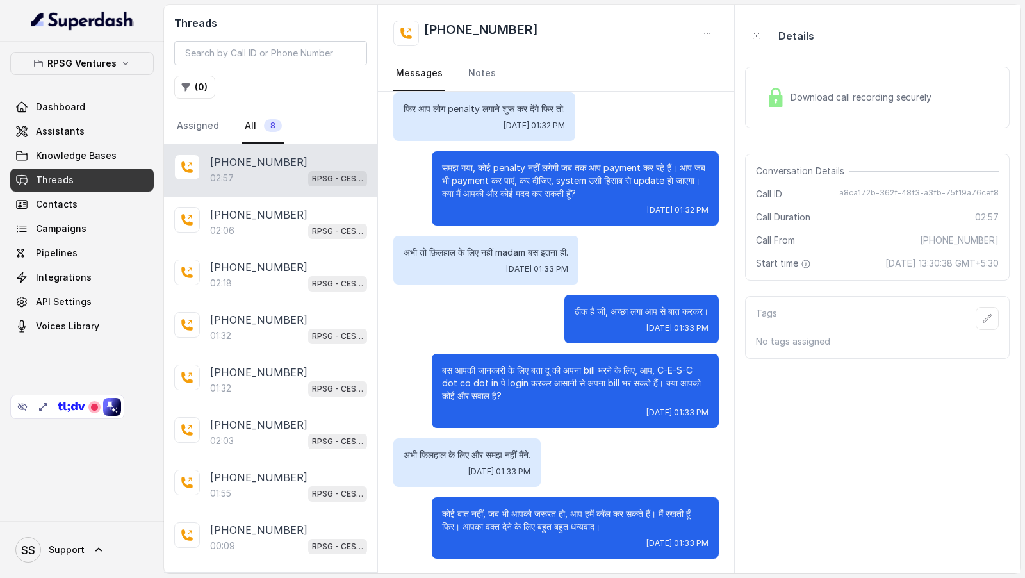
click at [807, 108] on div "Download call recording securely" at bounding box center [849, 97] width 176 height 29
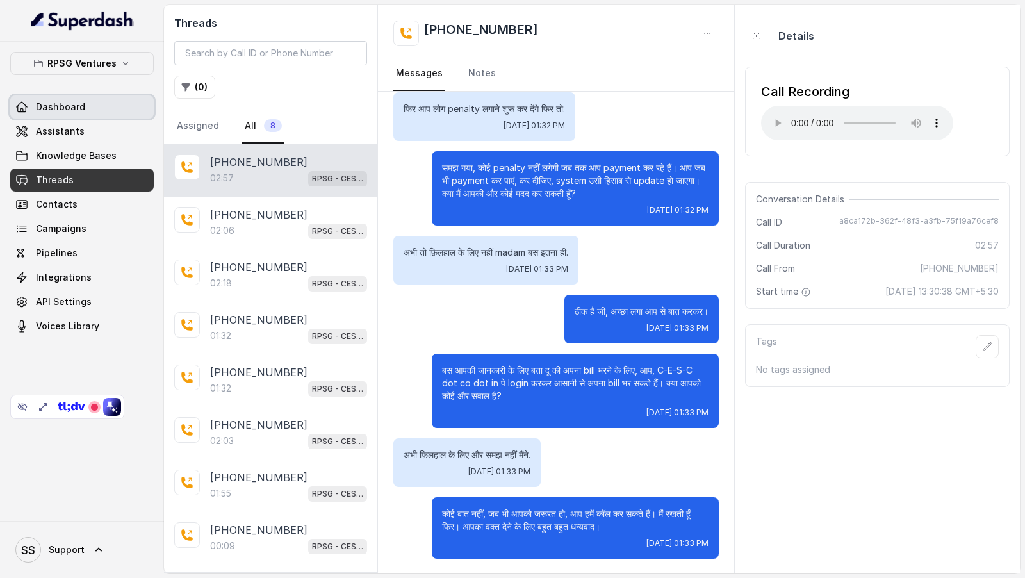
click at [105, 109] on link "Dashboard" at bounding box center [82, 106] width 144 height 23
